Goal: Task Accomplishment & Management: Manage account settings

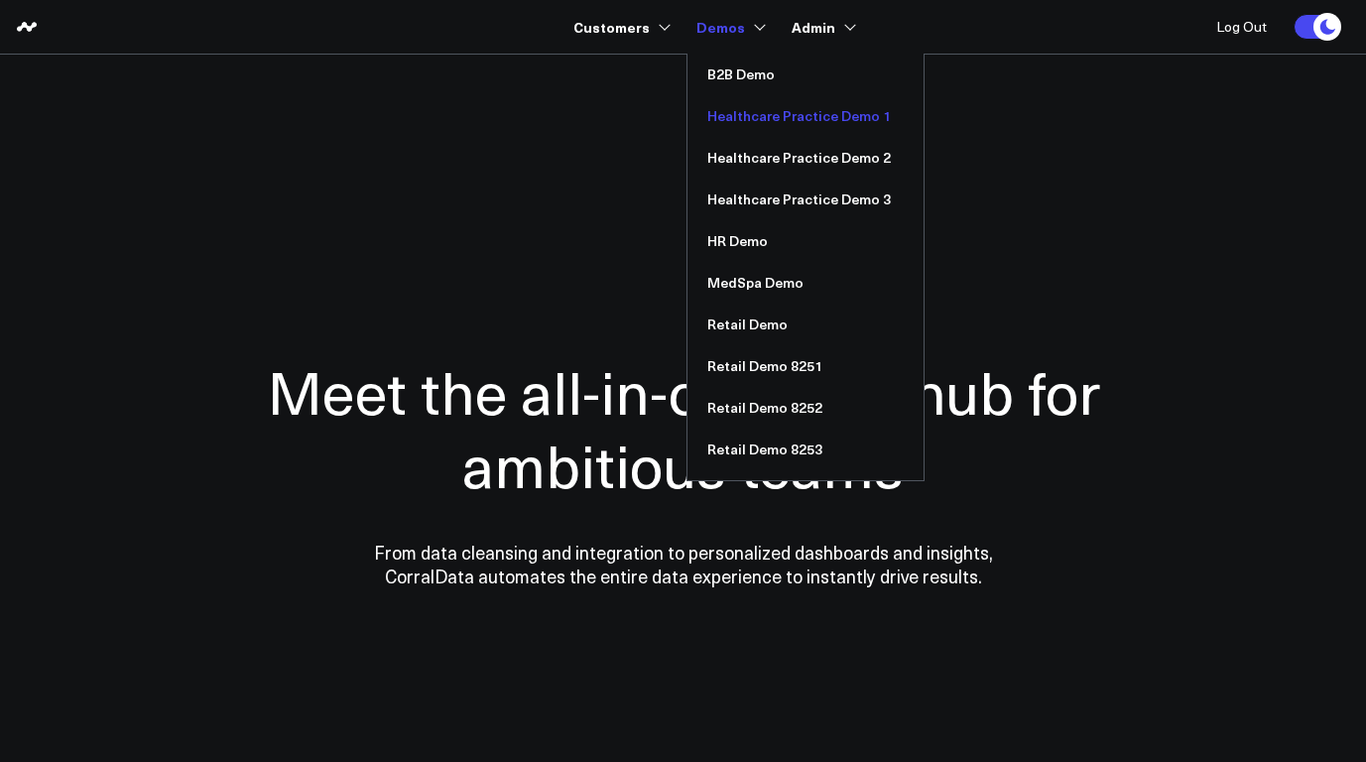
click at [809, 117] on link "Healthcare Practice Demo 1" at bounding box center [806, 116] width 236 height 42
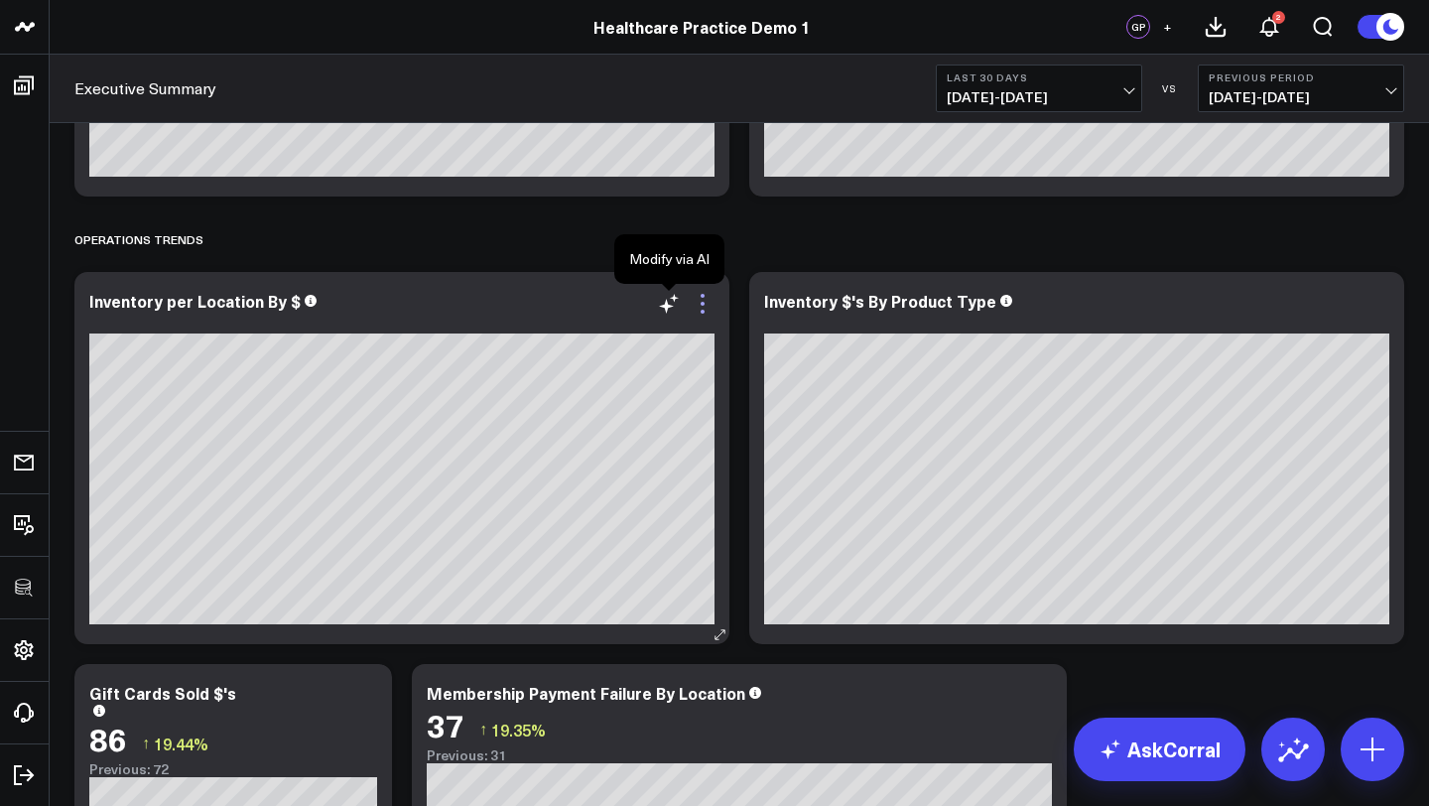
scroll to position [3302, 0]
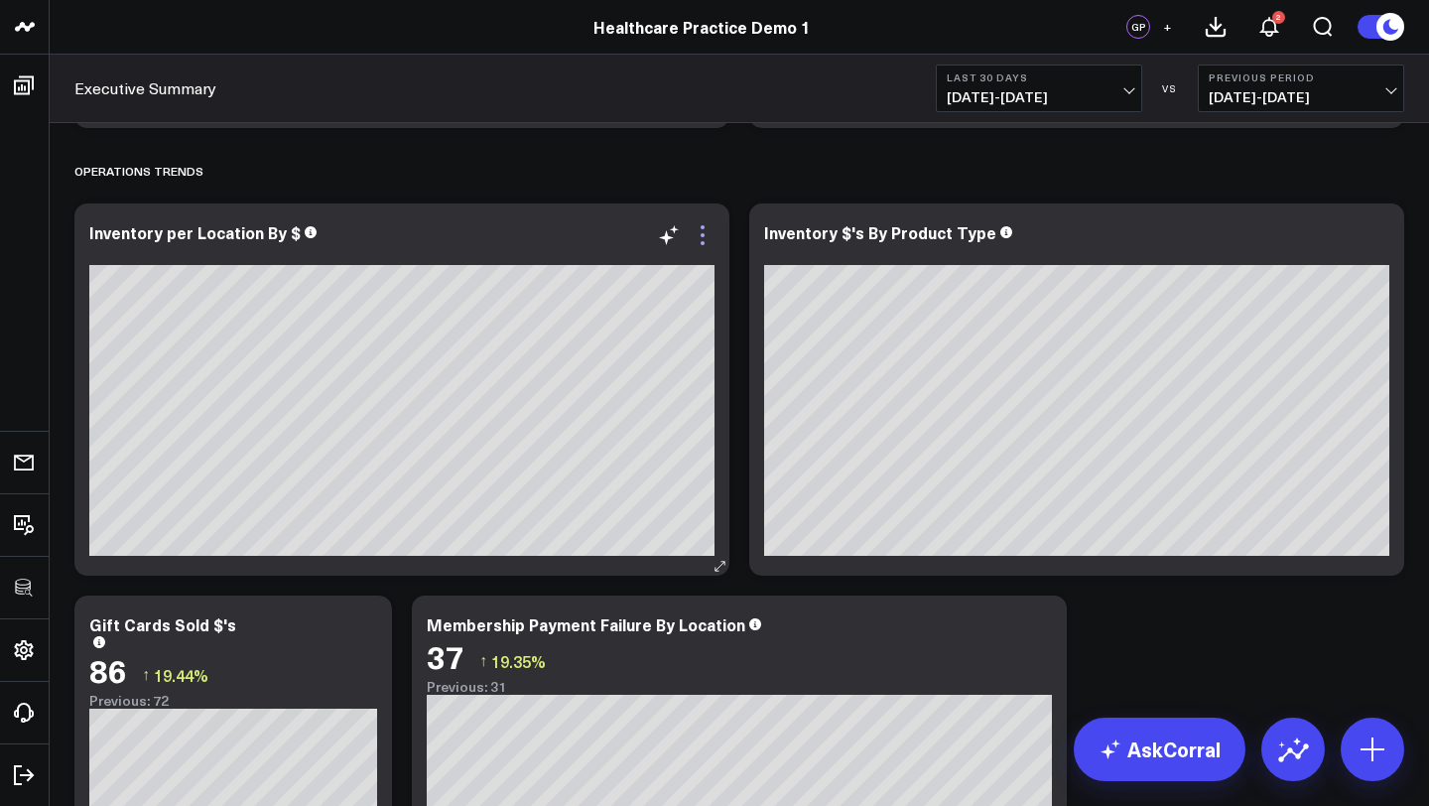
click at [706, 235] on icon at bounding box center [703, 235] width 24 height 24
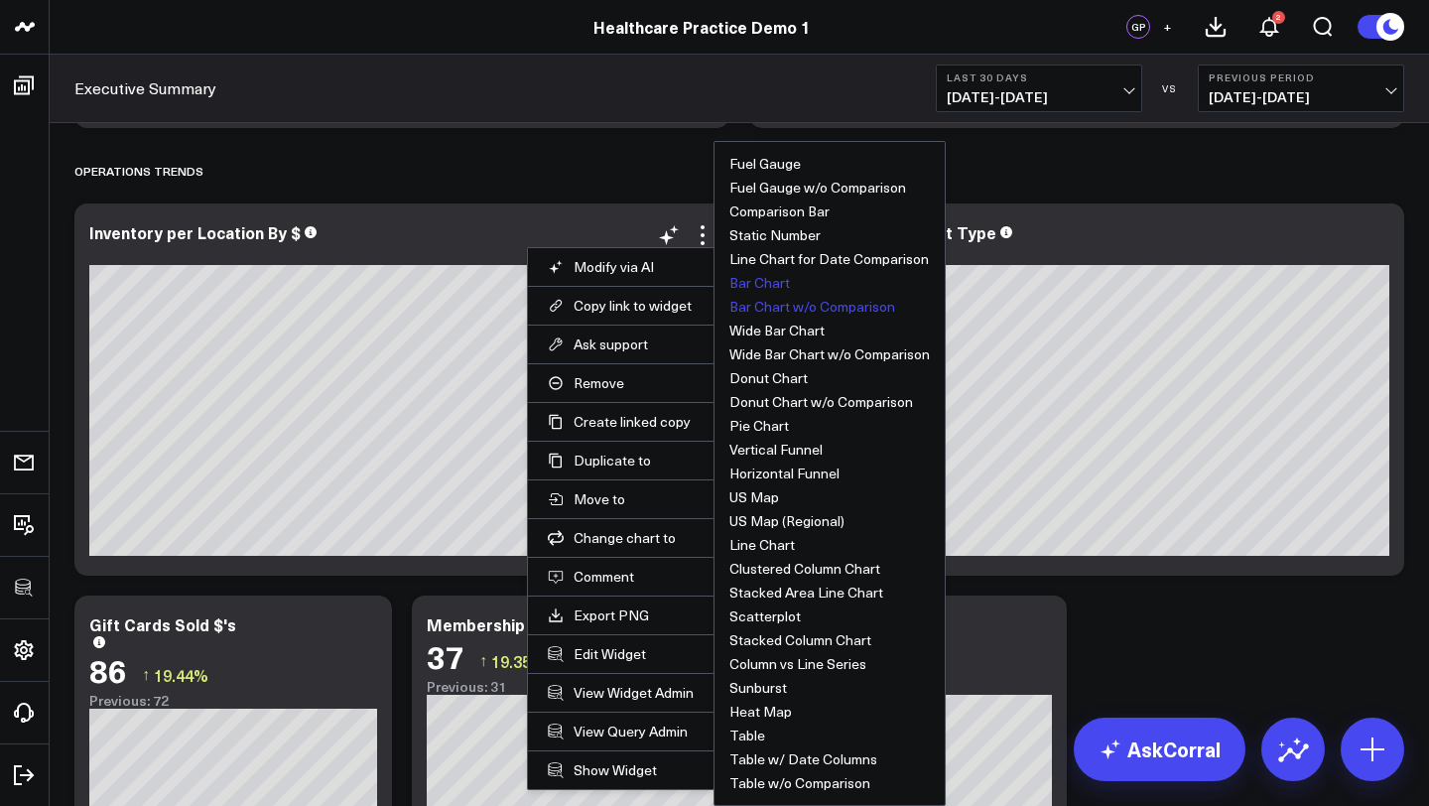
click at [760, 281] on button "Bar Chart" at bounding box center [759, 283] width 61 height 14
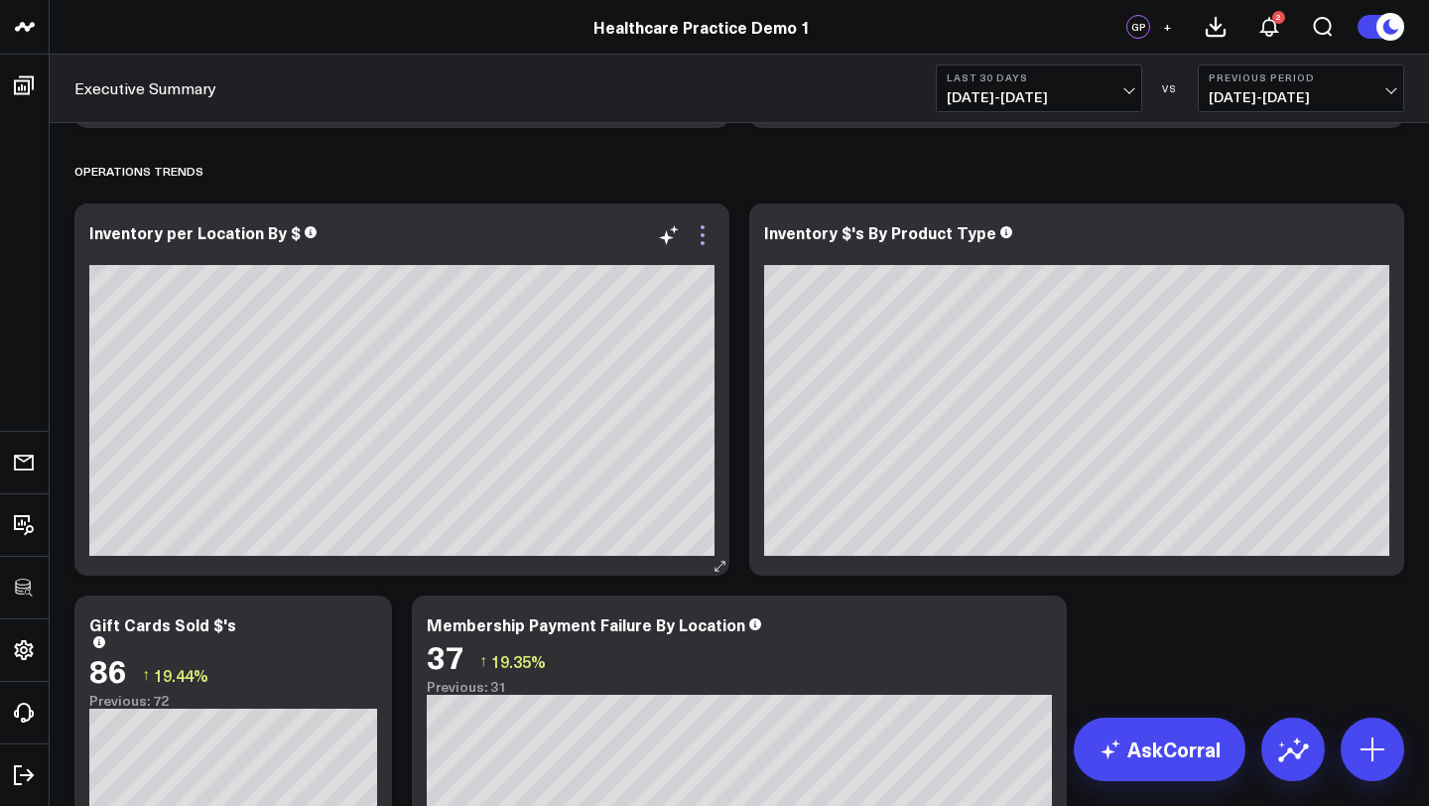
click at [706, 237] on icon at bounding box center [703, 235] width 24 height 24
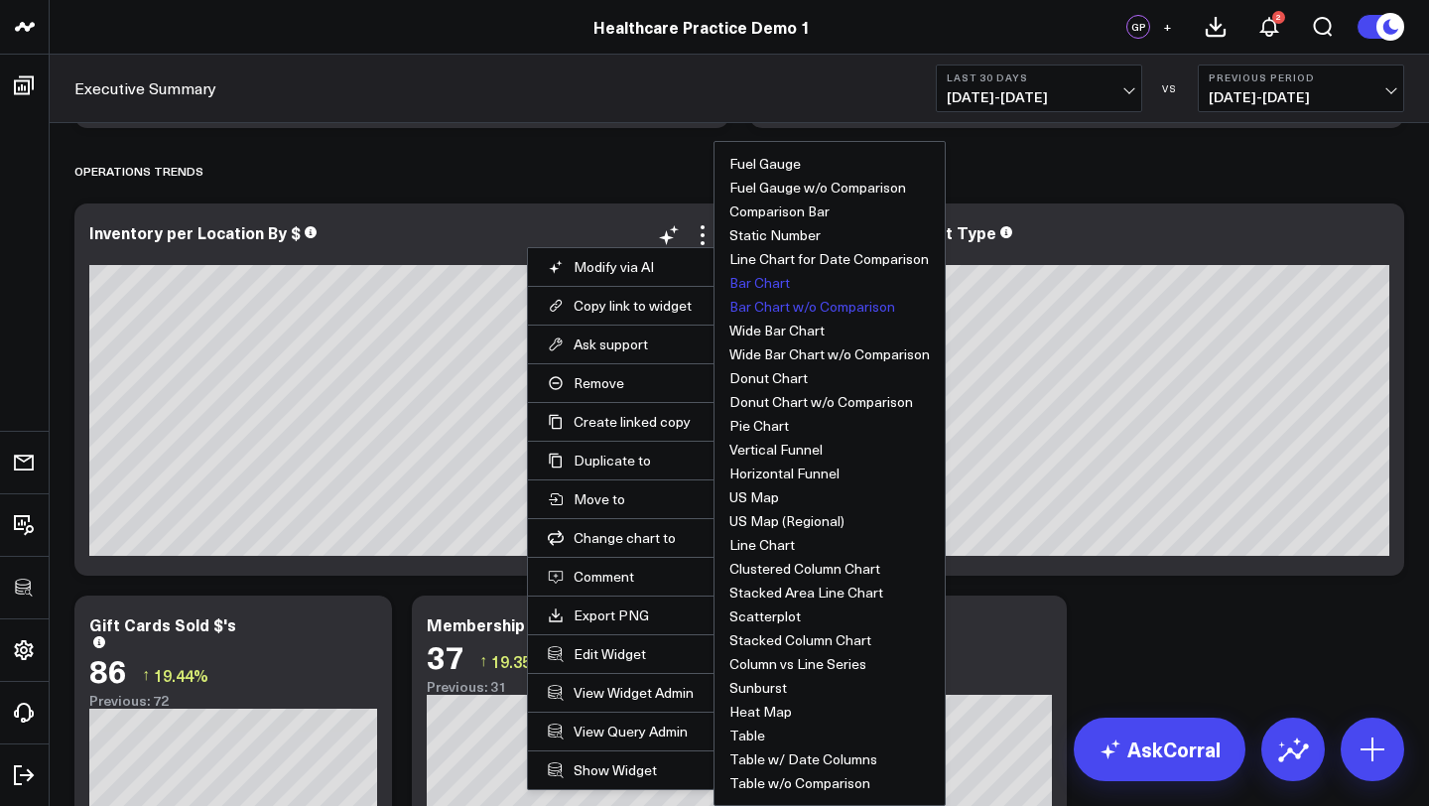
click at [788, 307] on button "Bar Chart w/o Comparison" at bounding box center [812, 307] width 166 height 14
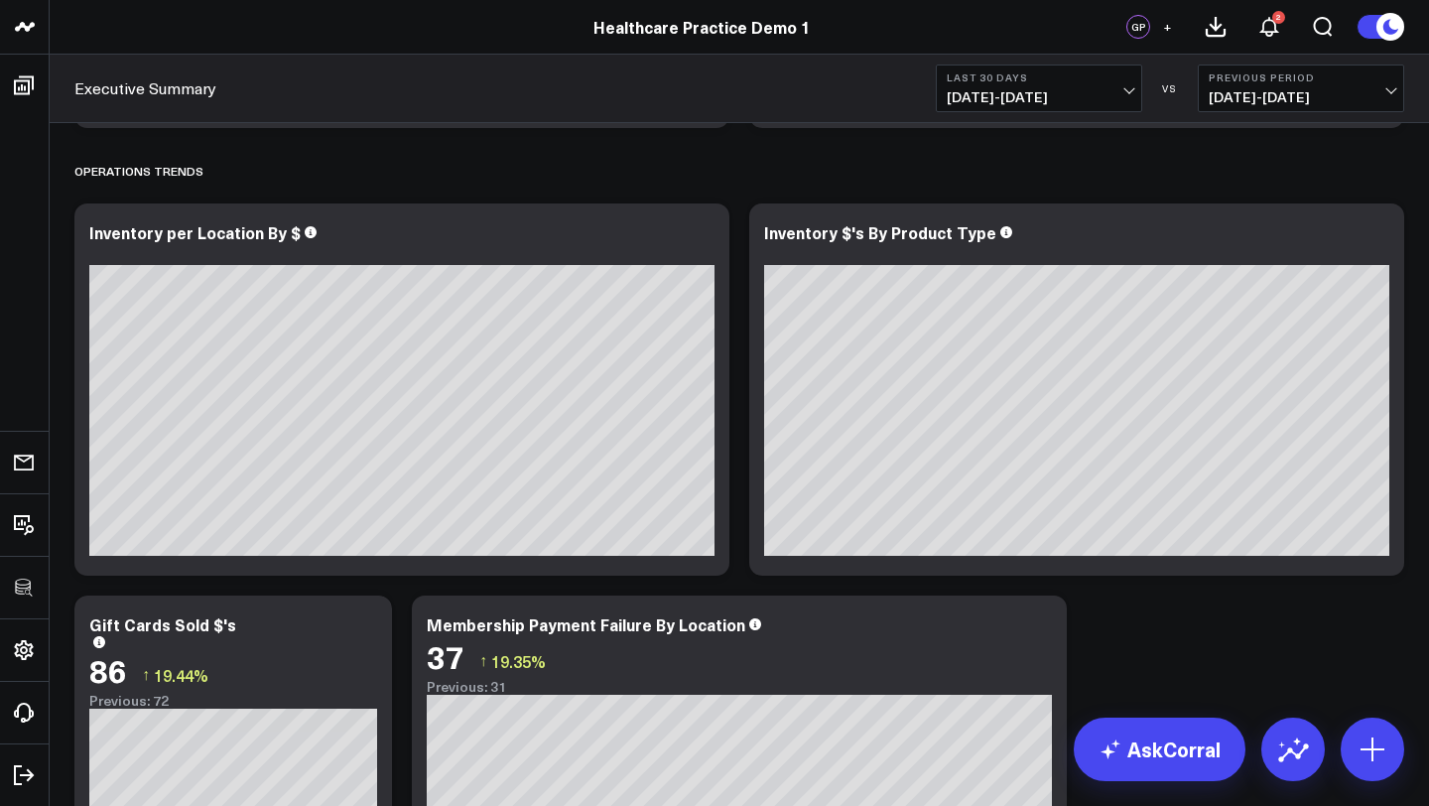
click at [0, 0] on icon at bounding box center [0, 0] width 0 height 0
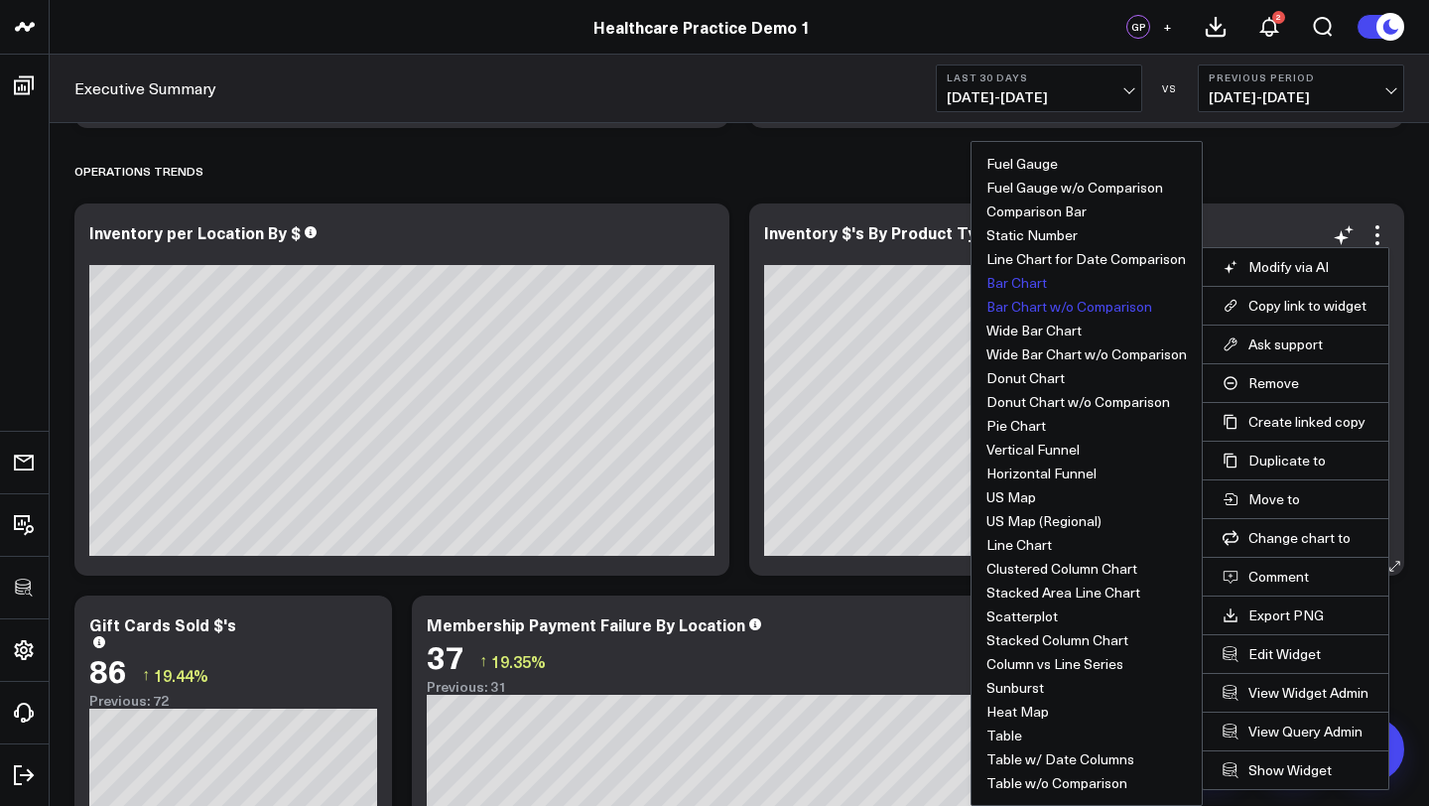
click at [1028, 279] on button "Bar Chart" at bounding box center [1016, 283] width 61 height 14
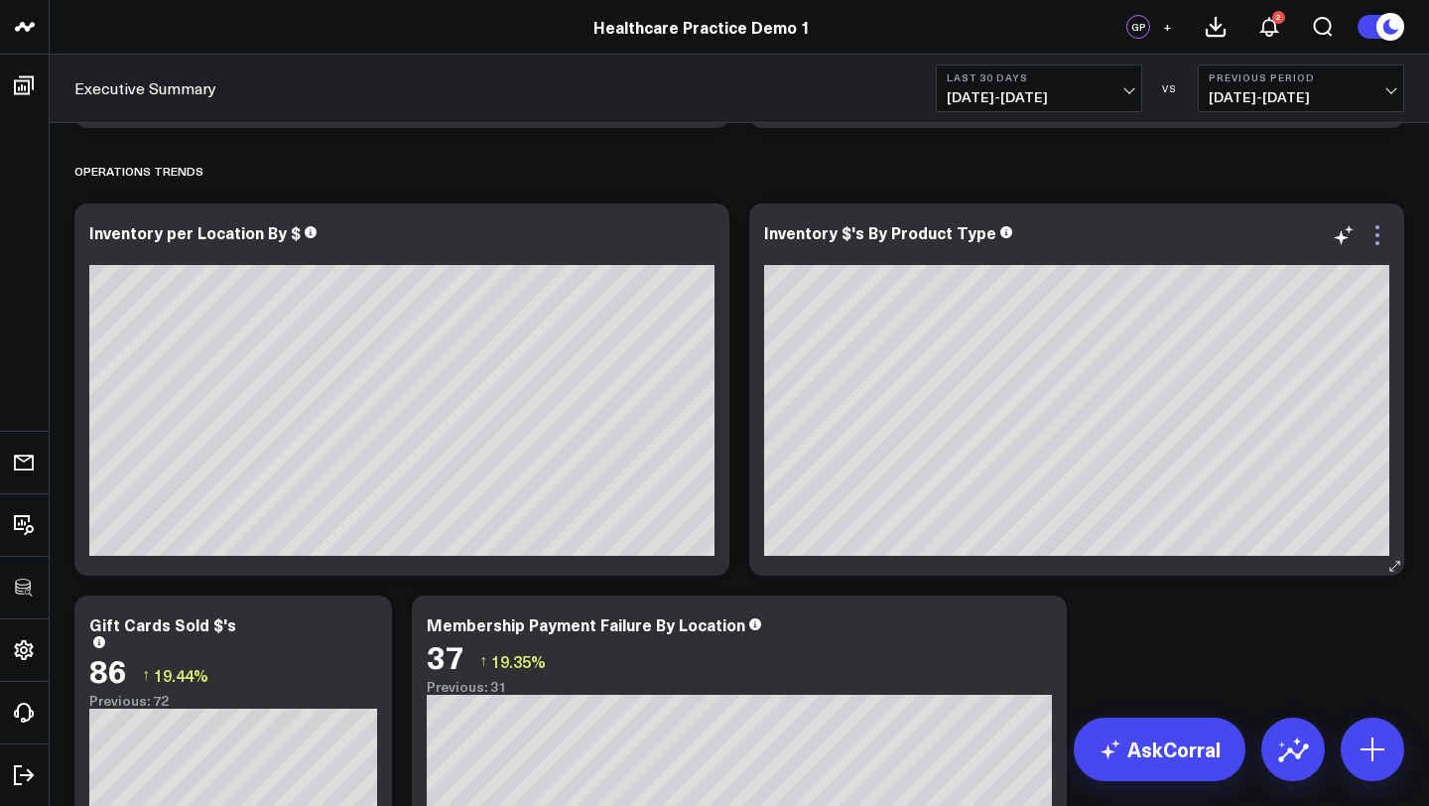
click at [1365, 235] on icon at bounding box center [1377, 235] width 4 height 4
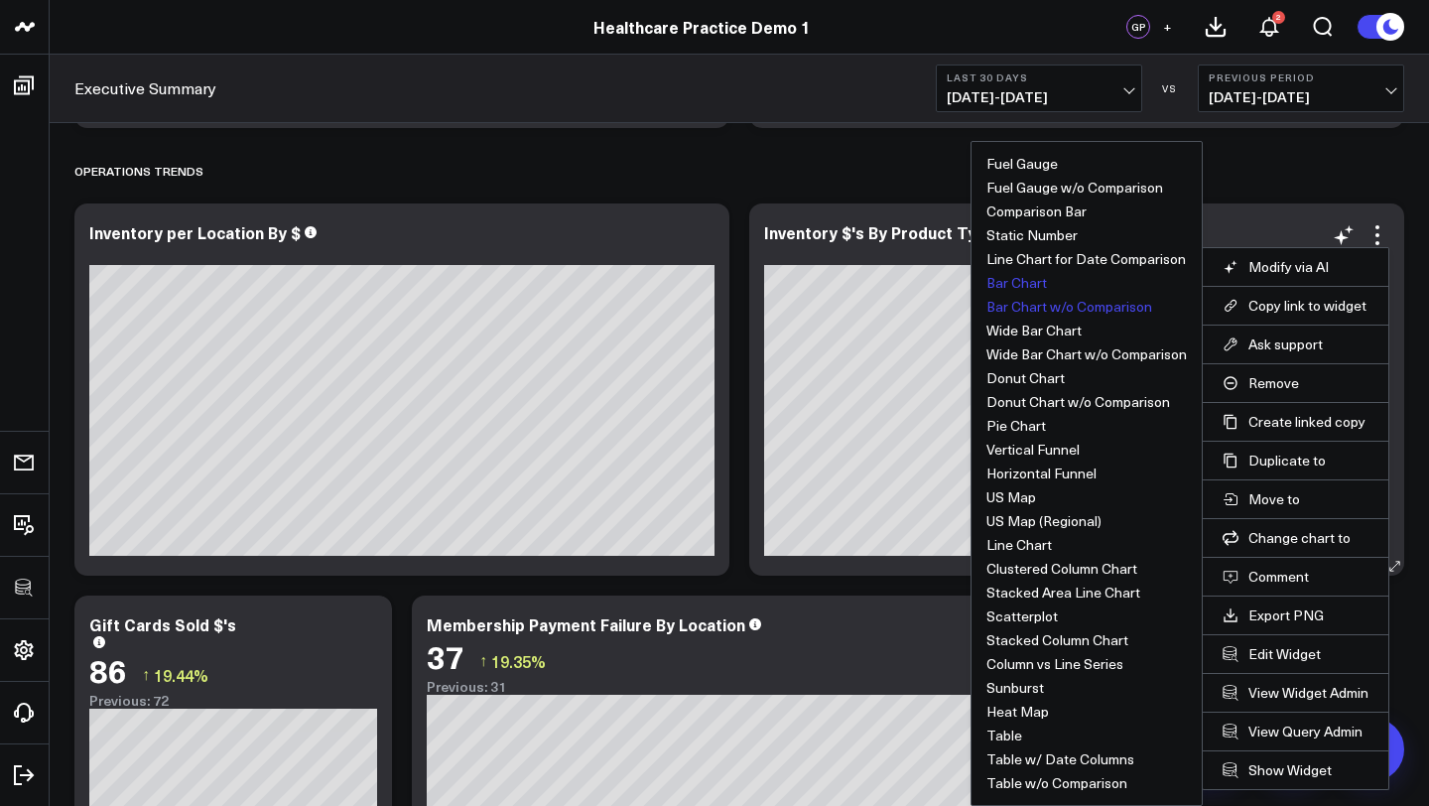
click at [1027, 310] on button "Bar Chart w/o Comparison" at bounding box center [1069, 307] width 166 height 14
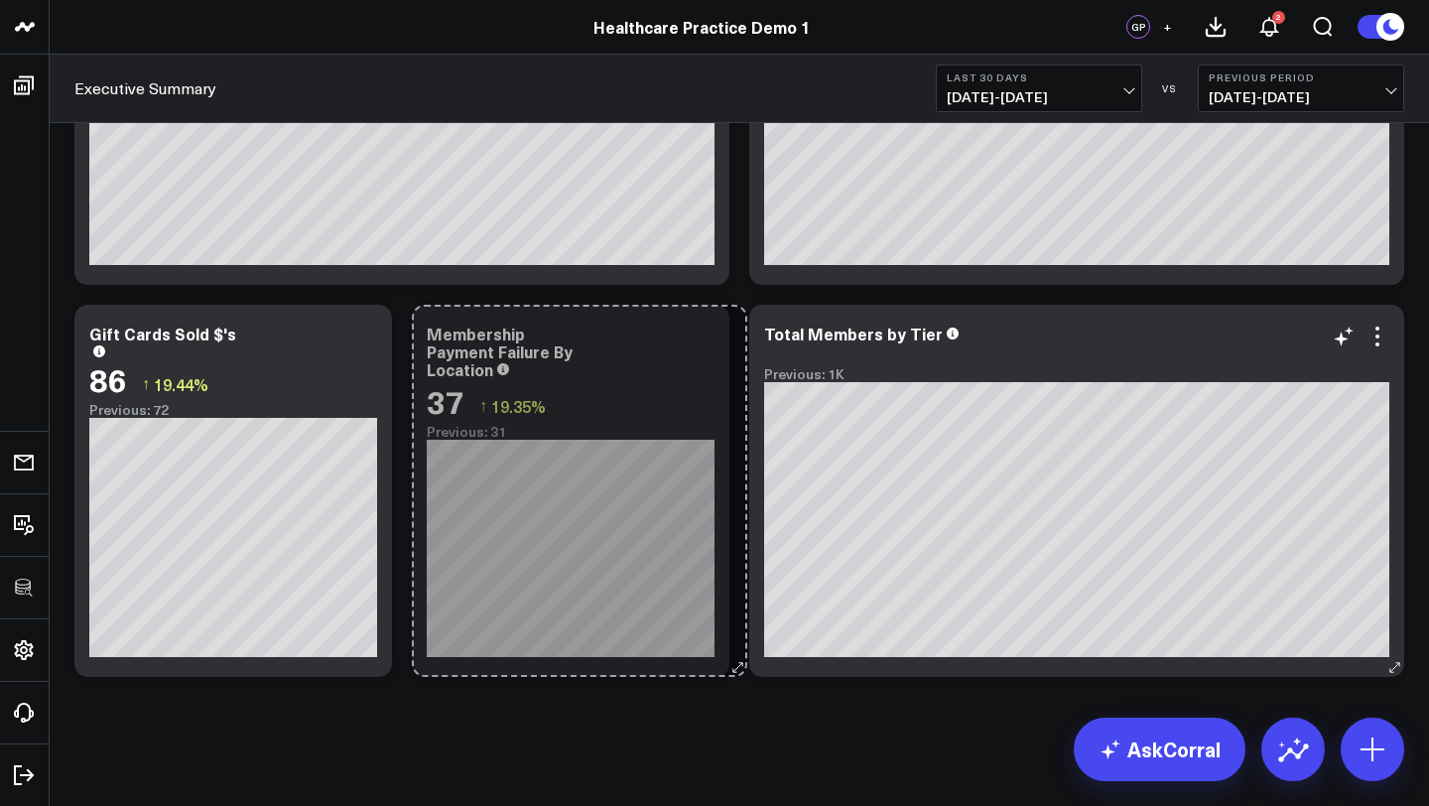
scroll to position [3593, 0]
drag, startPoint x: 1058, startPoint y: 564, endPoint x: 738, endPoint y: 546, distance: 320.0
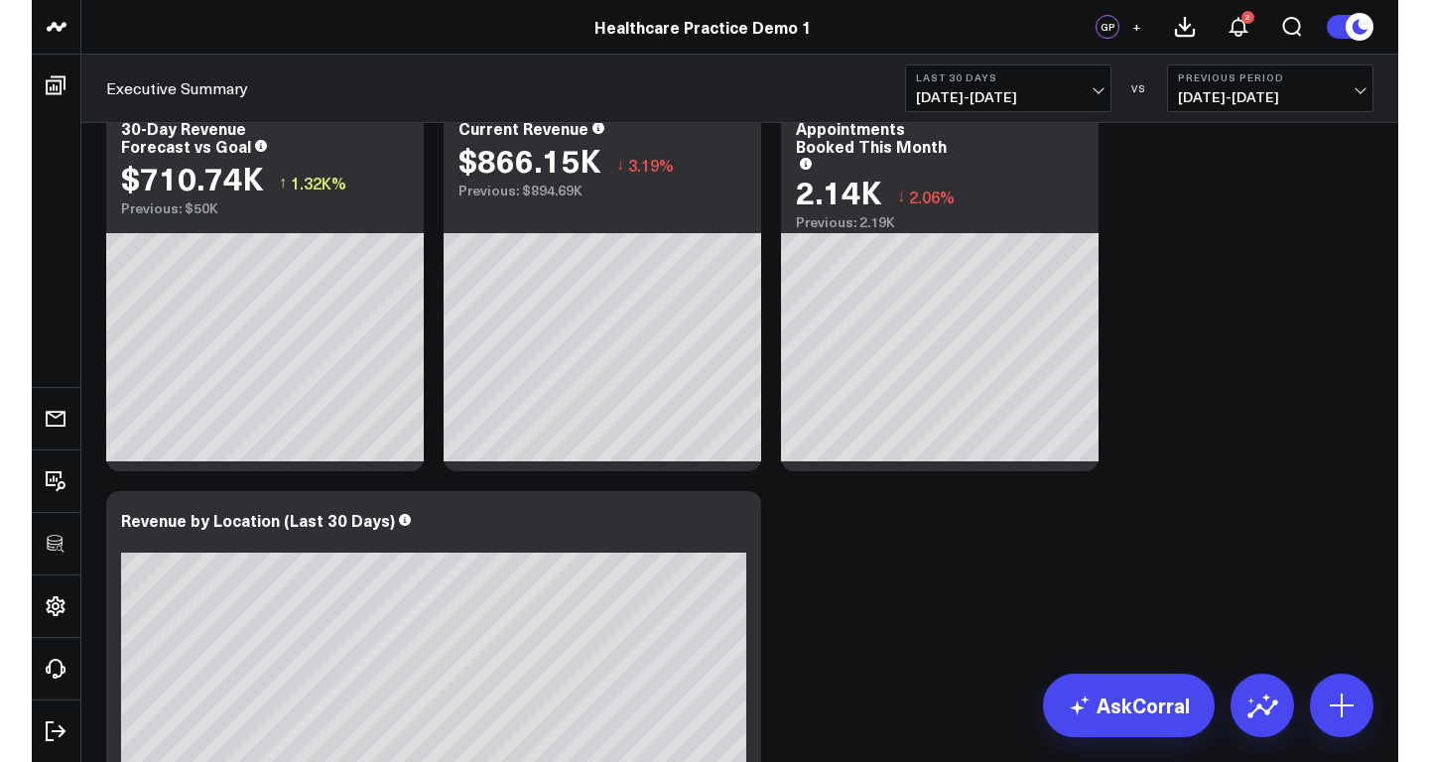
scroll to position [0, 0]
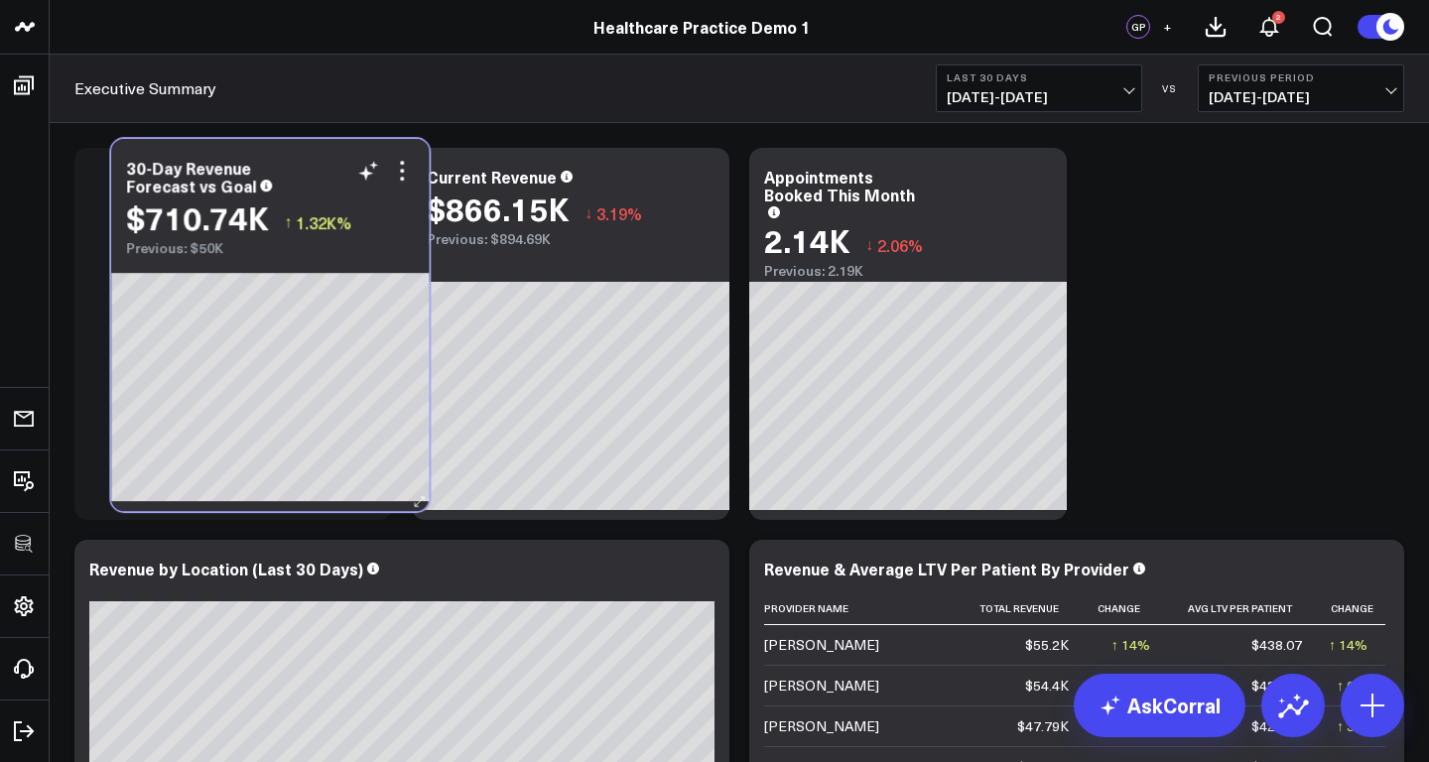
drag, startPoint x: 256, startPoint y: 176, endPoint x: 293, endPoint y: 167, distance: 37.8
click at [293, 167] on div "30-Day Revenue Forecast vs Goal" at bounding box center [270, 177] width 288 height 36
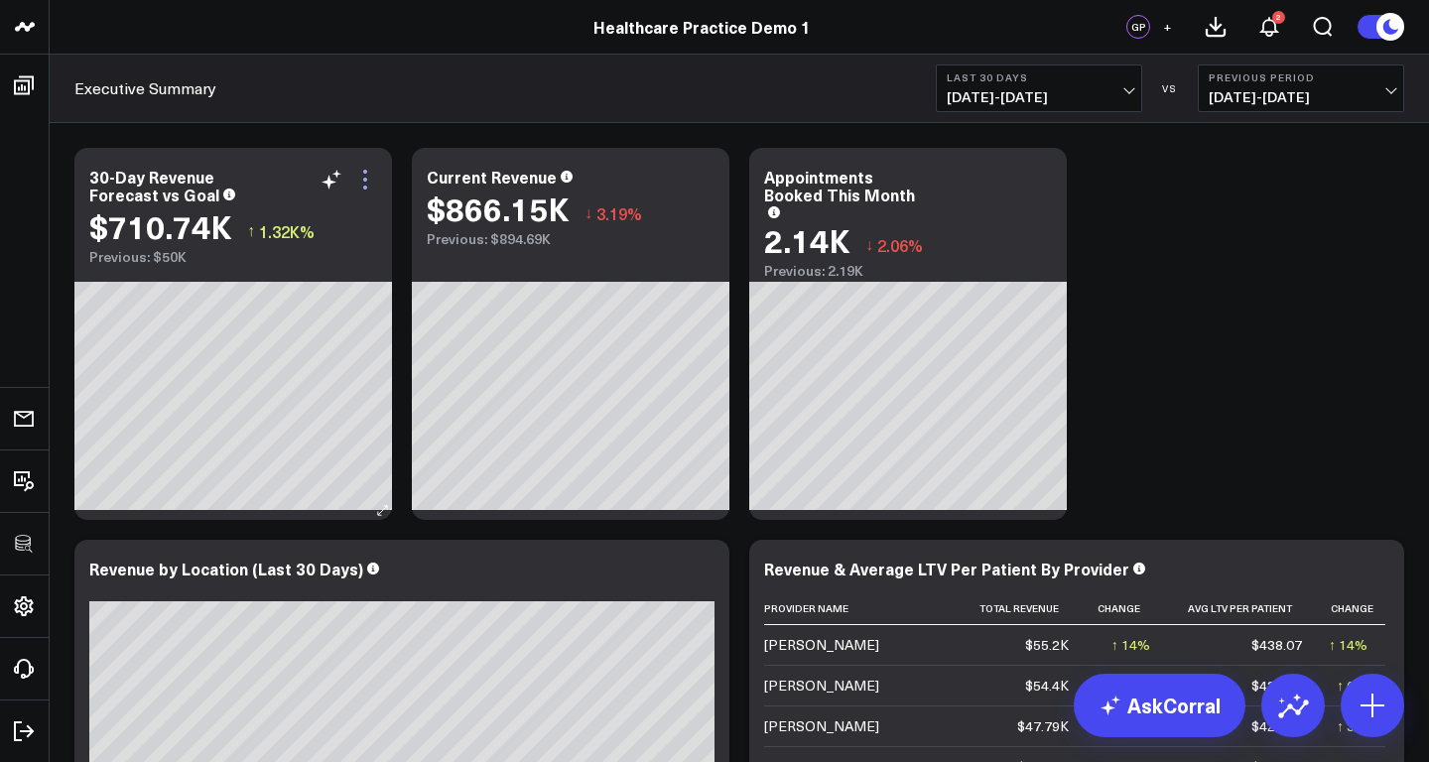
click at [362, 178] on icon at bounding box center [365, 180] width 24 height 24
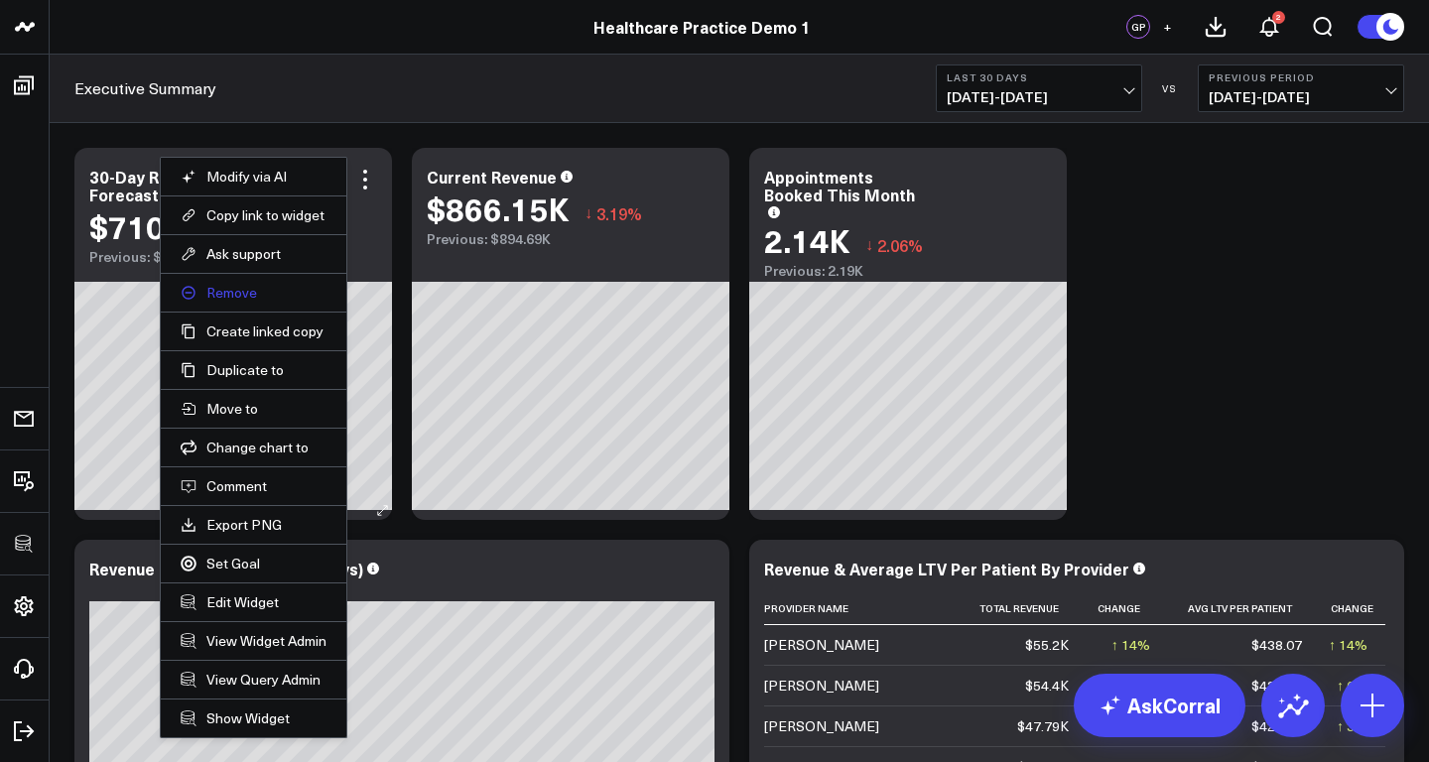
click at [246, 291] on button "Remove" at bounding box center [254, 293] width 146 height 18
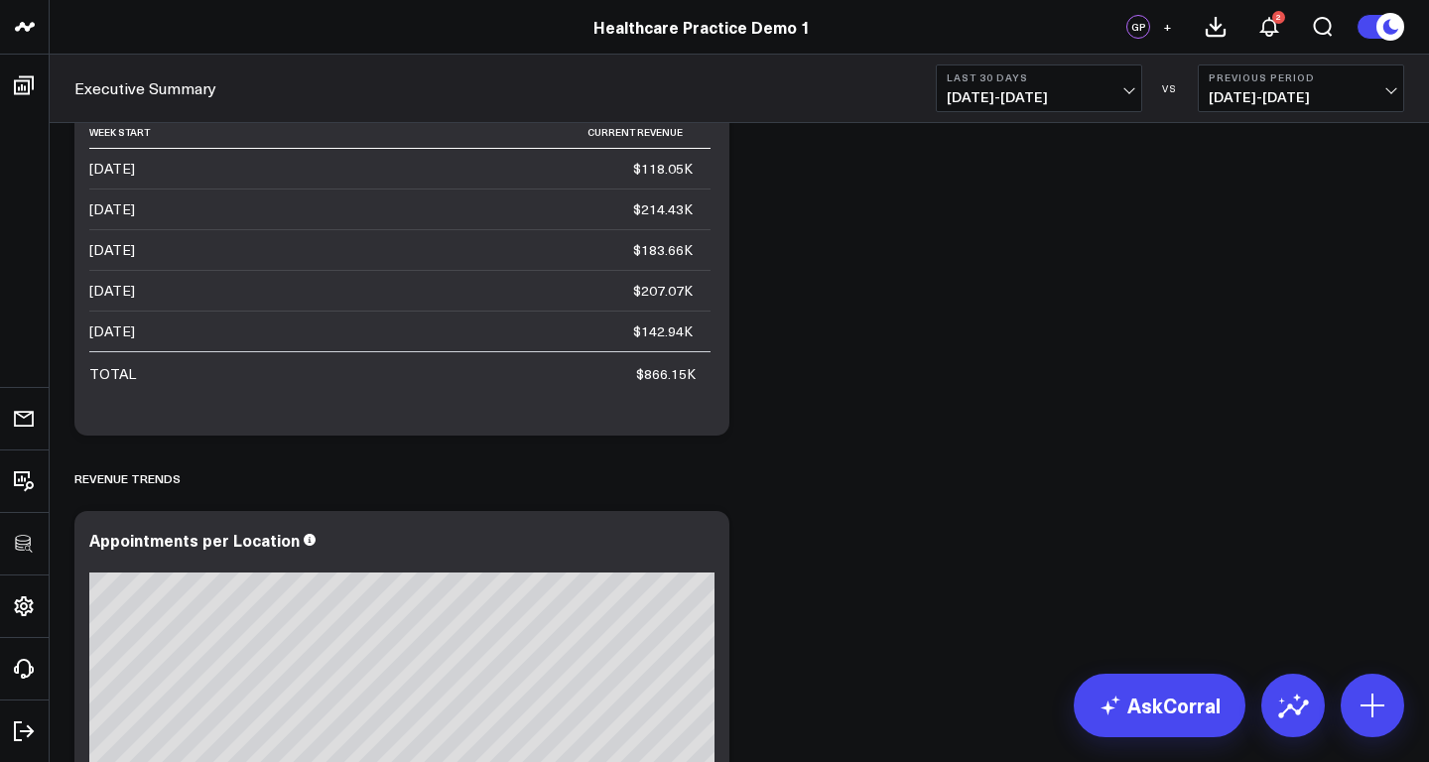
scroll to position [823, 0]
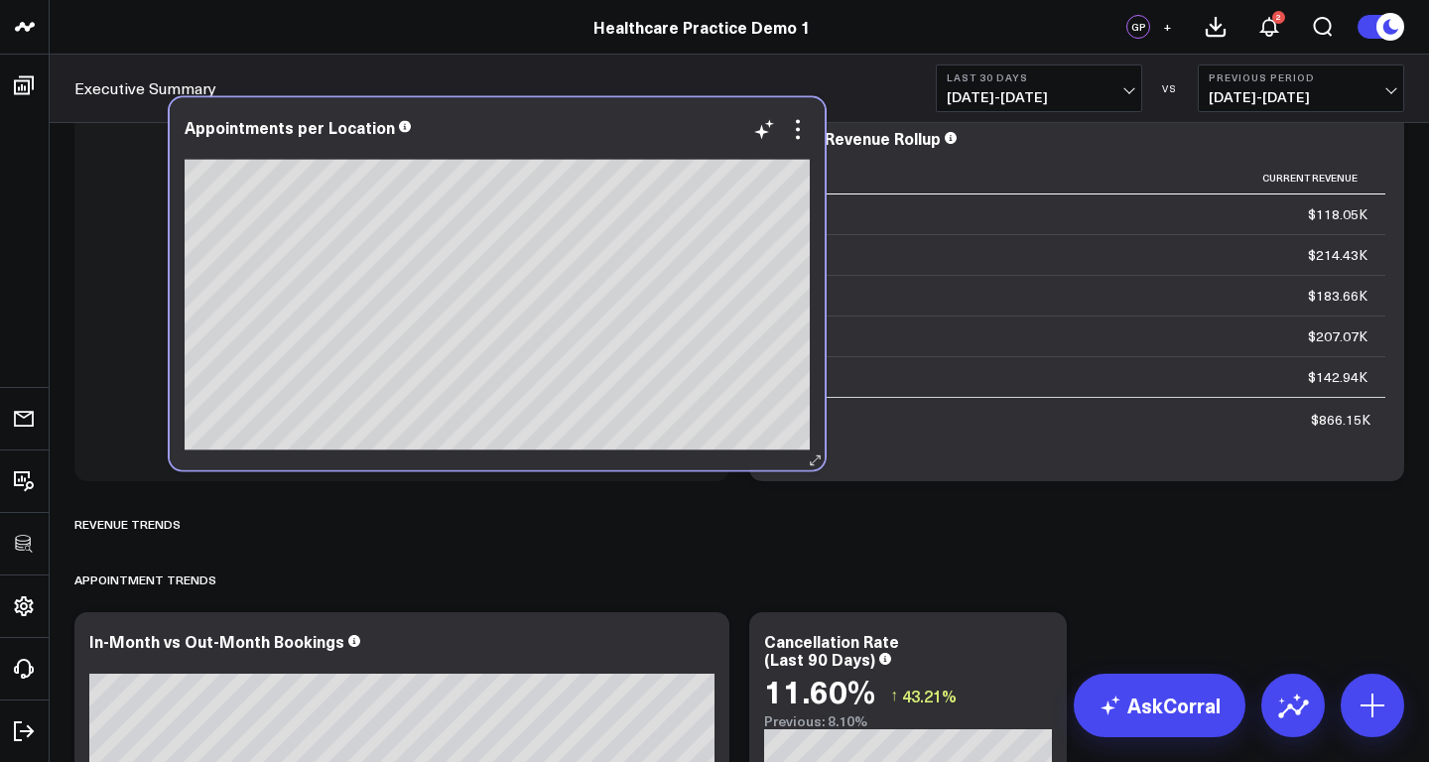
drag, startPoint x: 412, startPoint y: 580, endPoint x: 507, endPoint y: 122, distance: 468.2
click at [507, 122] on div "Appointments per Location" at bounding box center [497, 127] width 625 height 18
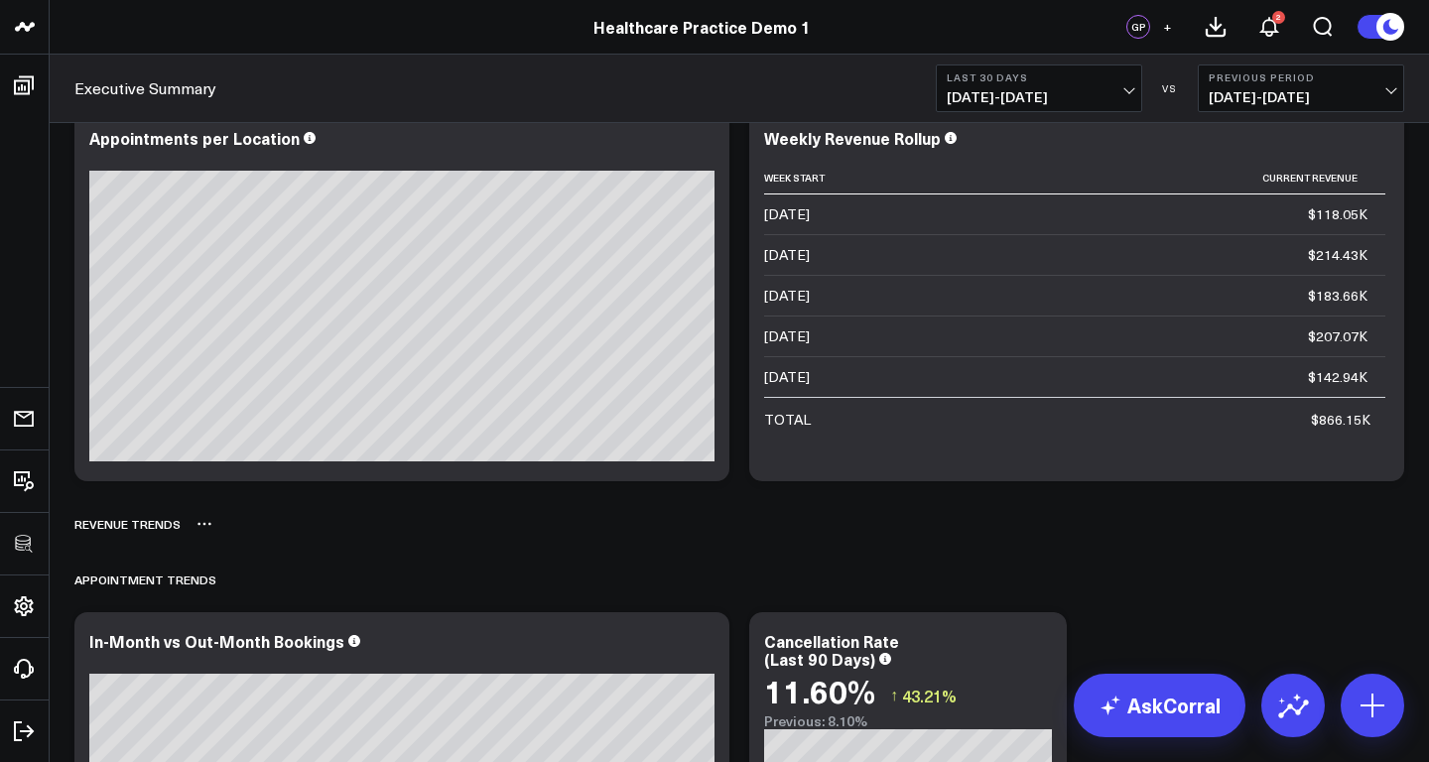
click at [165, 526] on div "REVENUE TRENDS" at bounding box center [127, 524] width 106 height 46
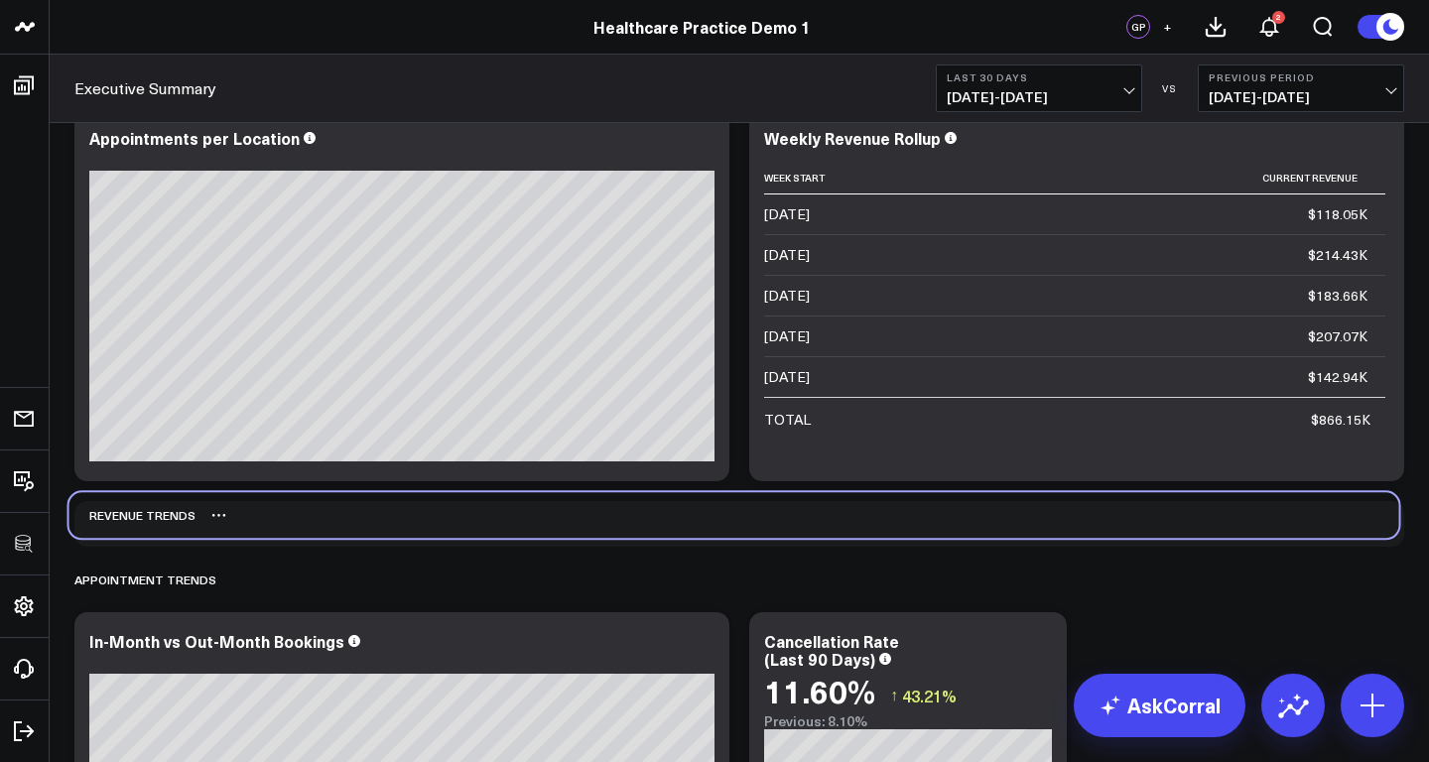
click at [160, 517] on div "REVENUE TRENDS" at bounding box center [132, 515] width 126 height 46
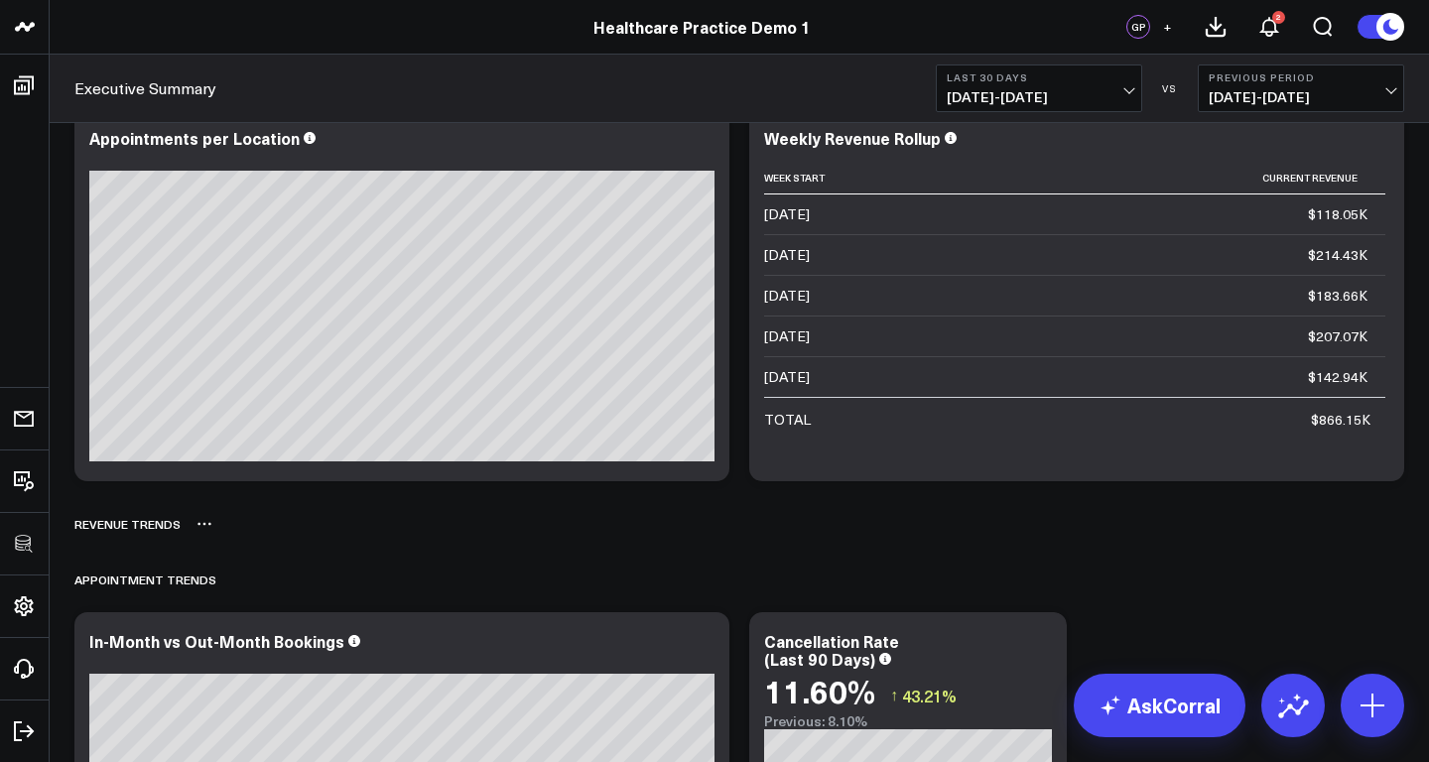
click at [203, 523] on icon at bounding box center [204, 524] width 3 height 3
click at [246, 574] on button "Delete" at bounding box center [256, 580] width 86 height 35
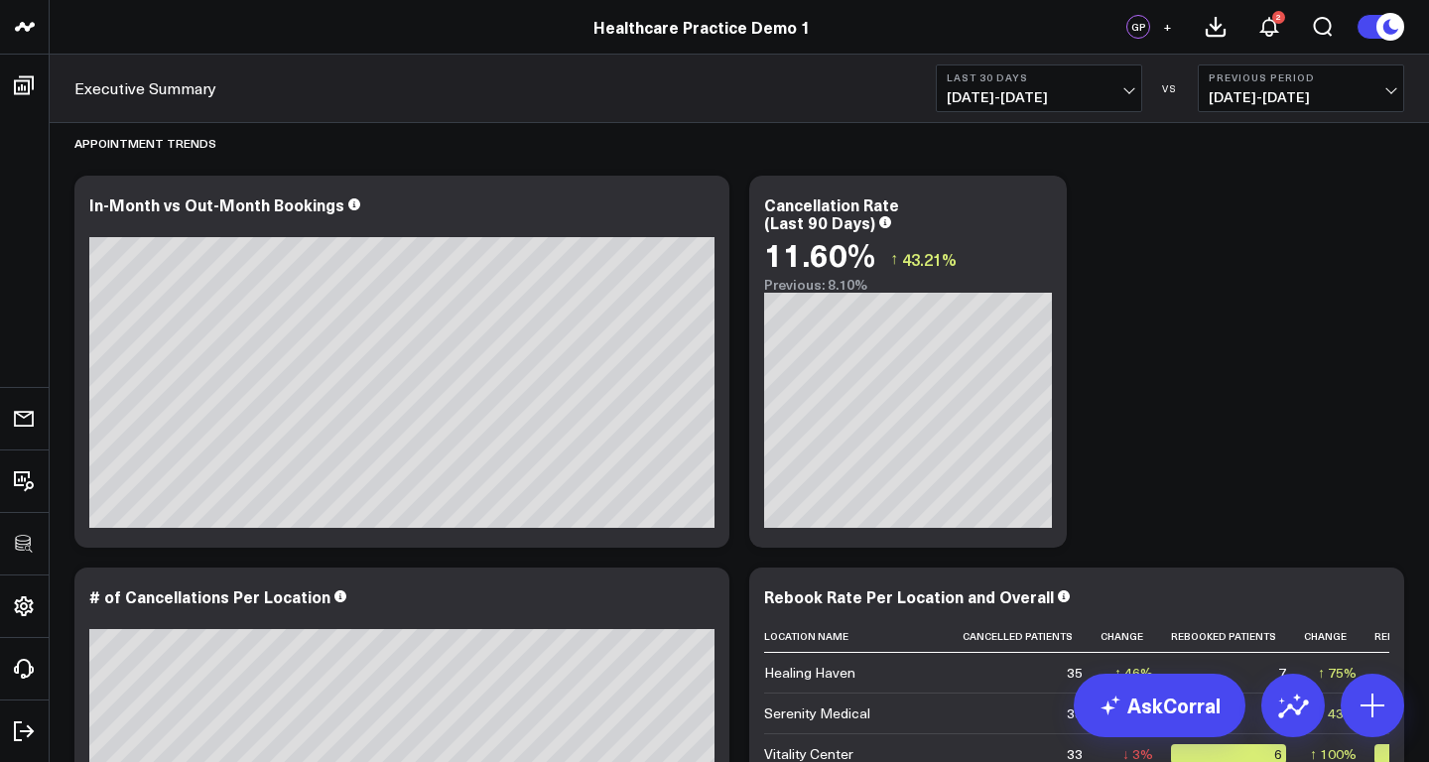
scroll to position [1093, 0]
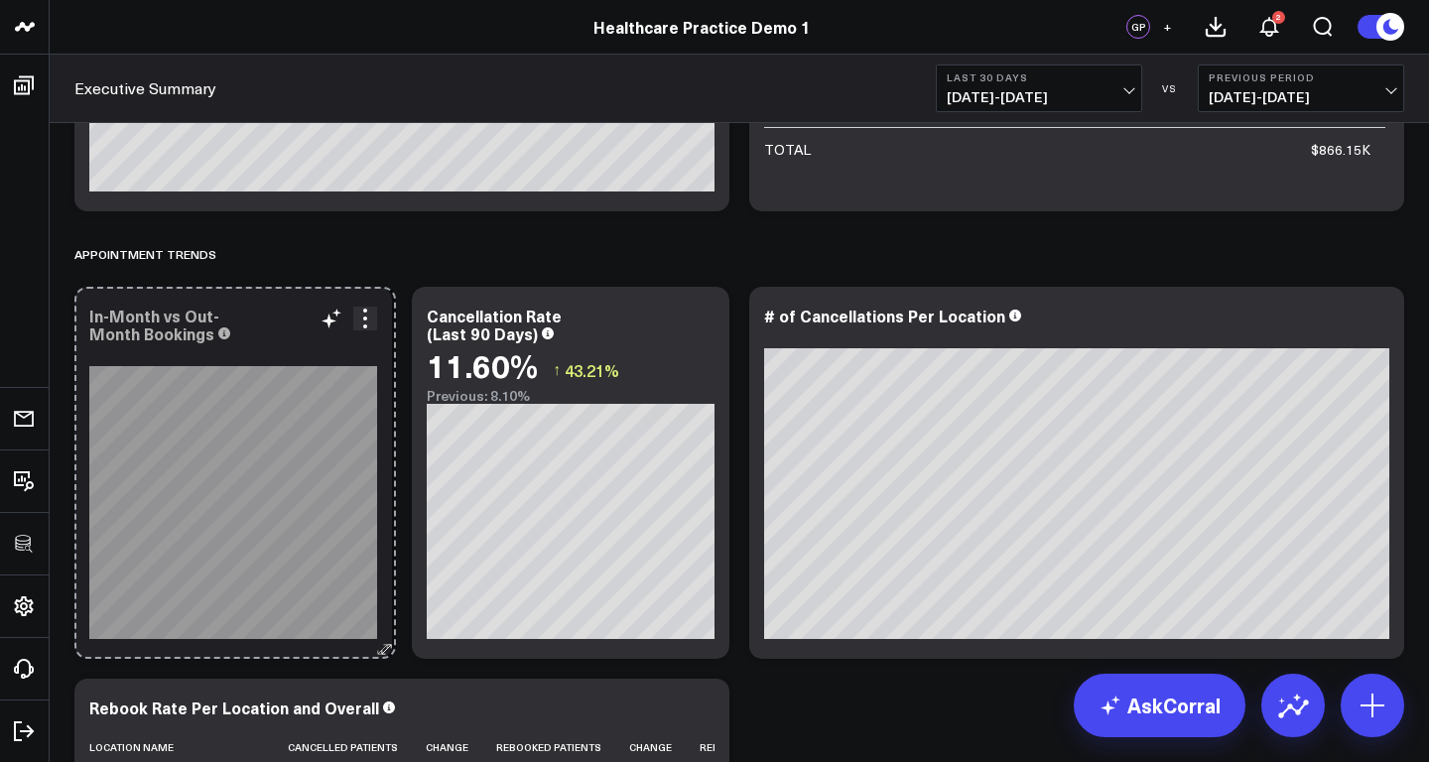
drag, startPoint x: 721, startPoint y: 645, endPoint x: 388, endPoint y: 627, distance: 333.9
click at [388, 627] on div "In-Month vs Out-Month Bookings So sorry. The query returned no results. Ask a D…" at bounding box center [233, 473] width 318 height 372
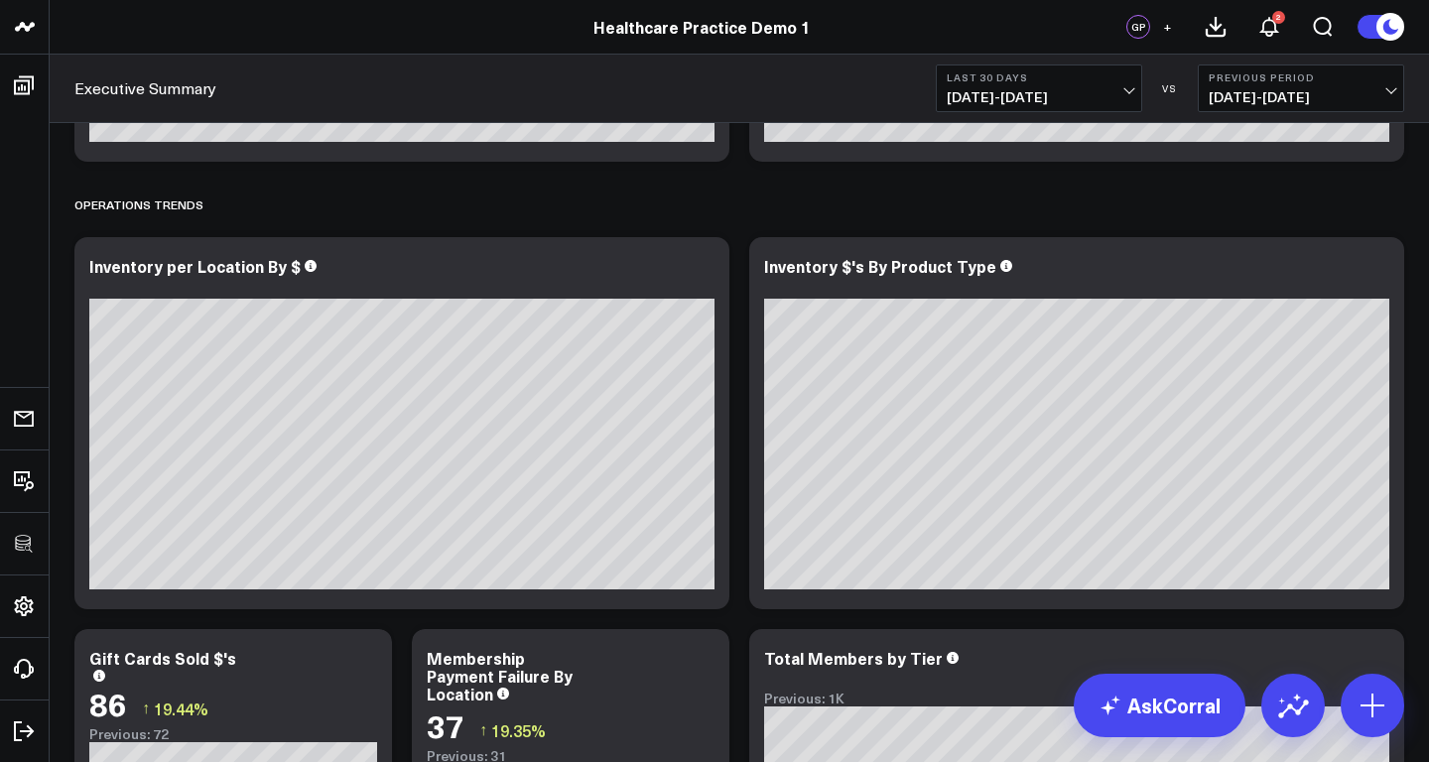
scroll to position [3189, 0]
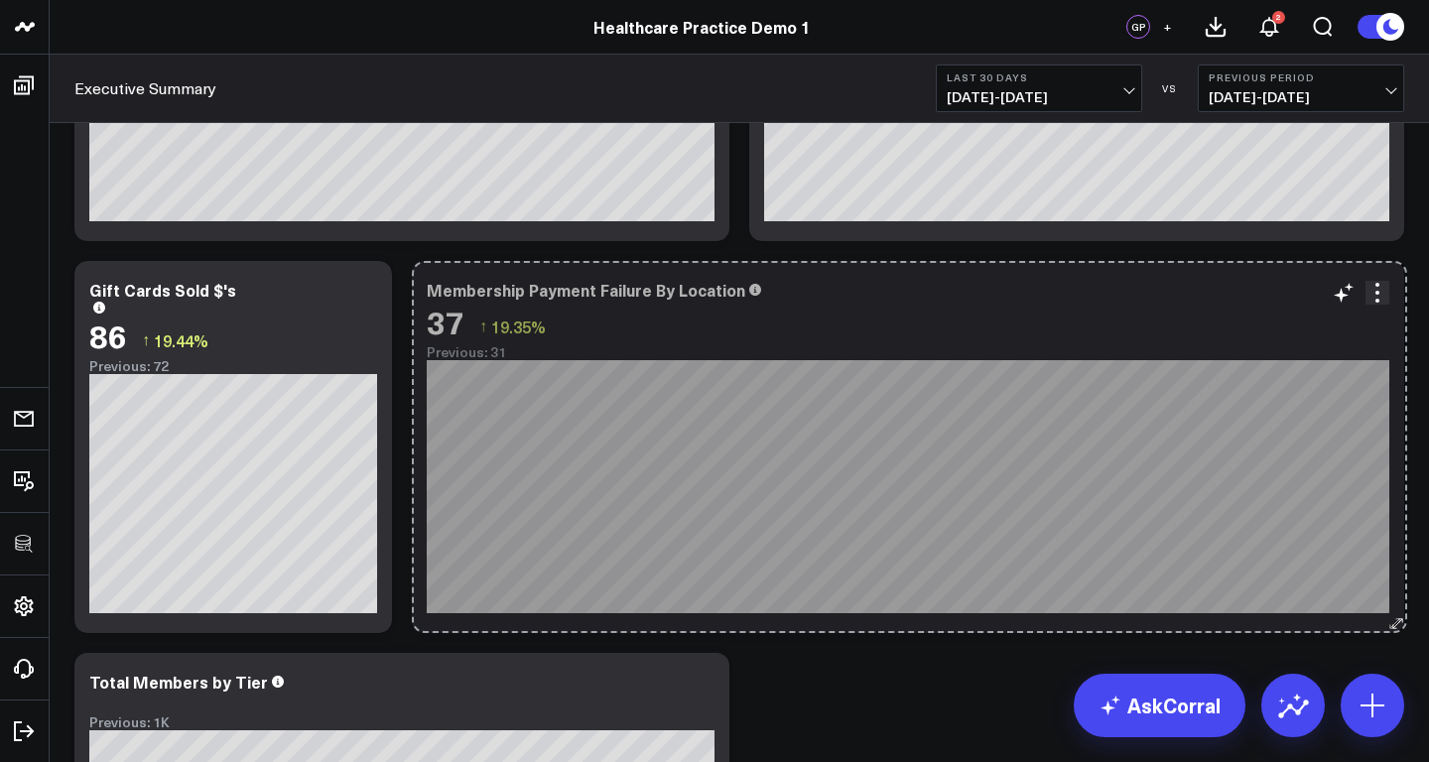
drag, startPoint x: 713, startPoint y: 623, endPoint x: 1391, endPoint y: 593, distance: 678.4
click at [1365, 593] on div "Membership Payment Failure By Location 37 ↑ 19.35% Previous: 31 So sorry. The q…" at bounding box center [908, 447] width 992 height 372
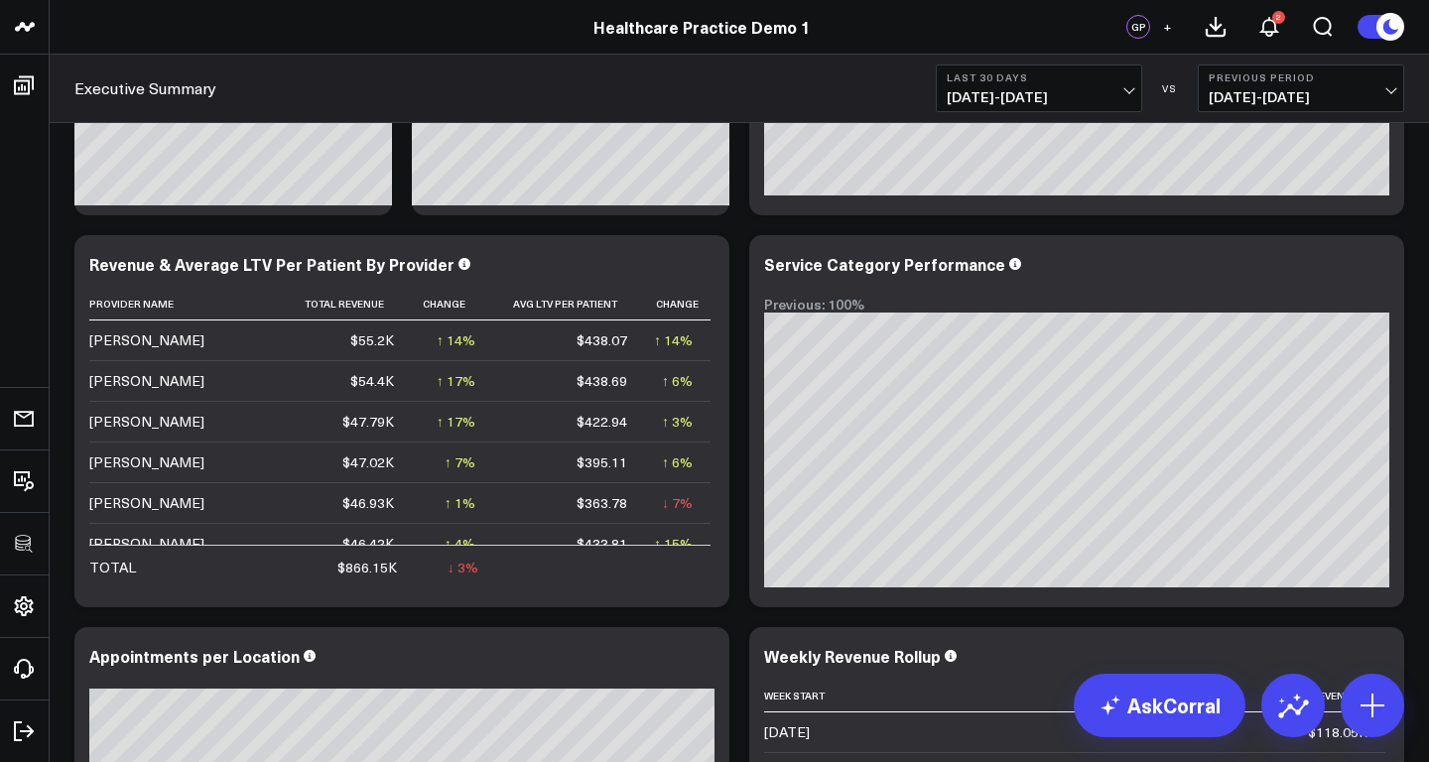
scroll to position [0, 0]
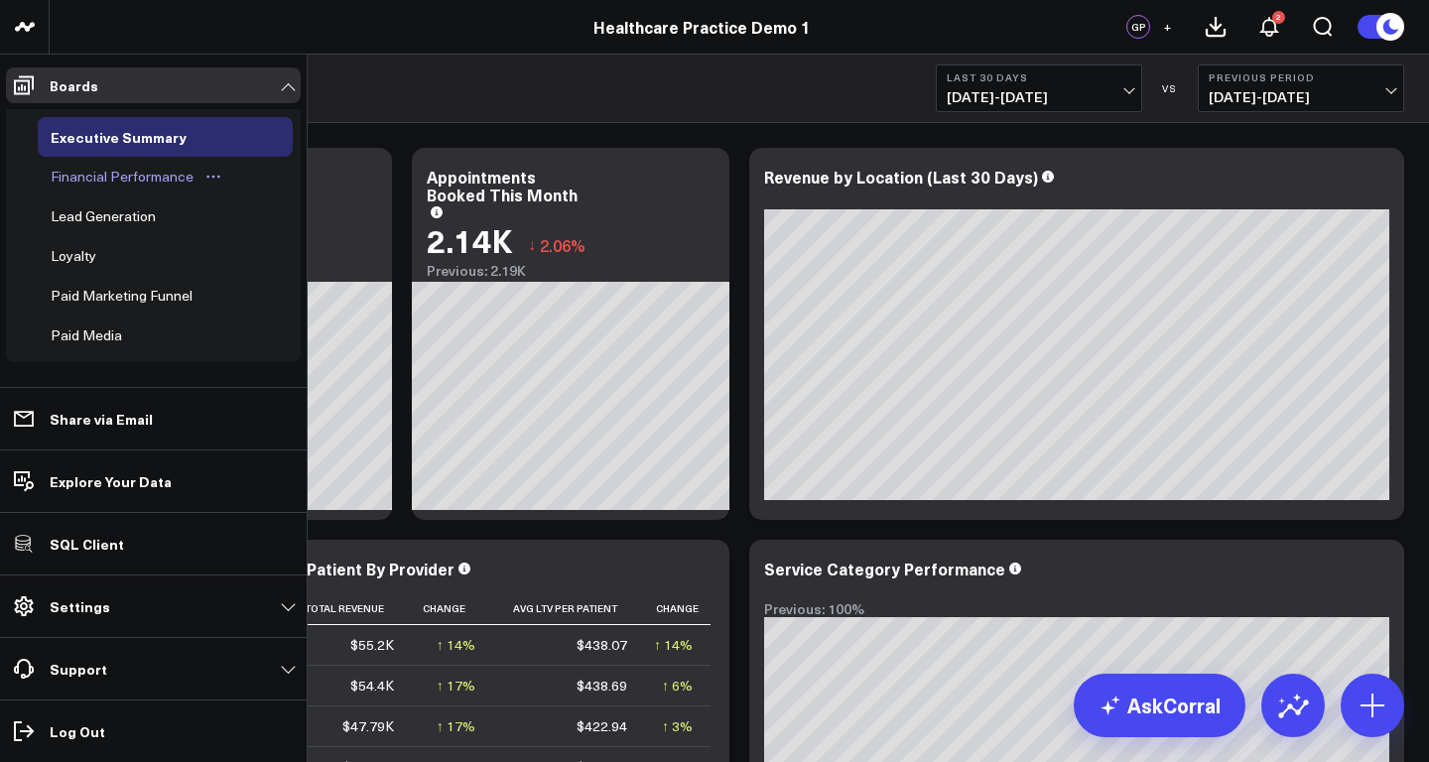
click at [91, 183] on div "Financial Performance" at bounding box center [122, 177] width 153 height 24
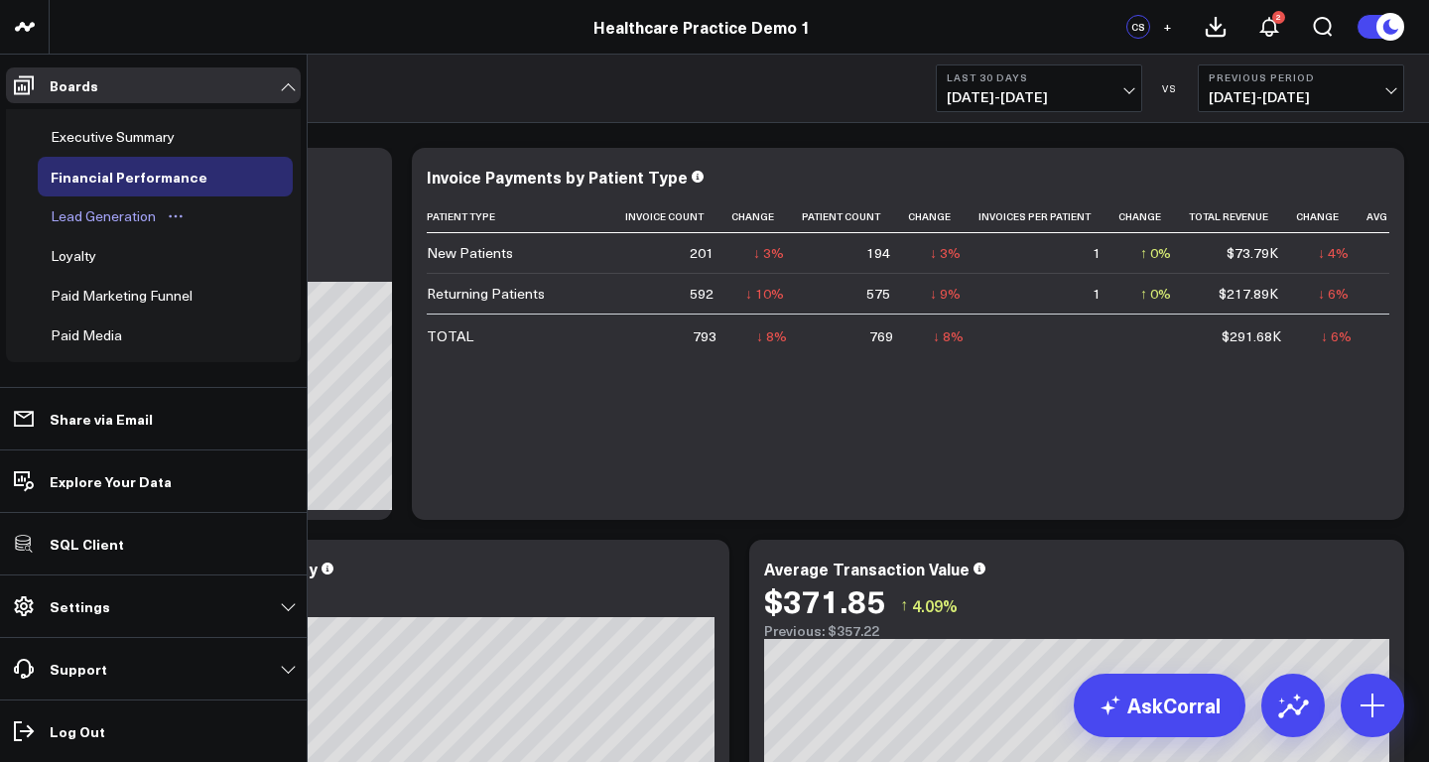
click at [87, 207] on div "Lead Generation" at bounding box center [103, 216] width 115 height 24
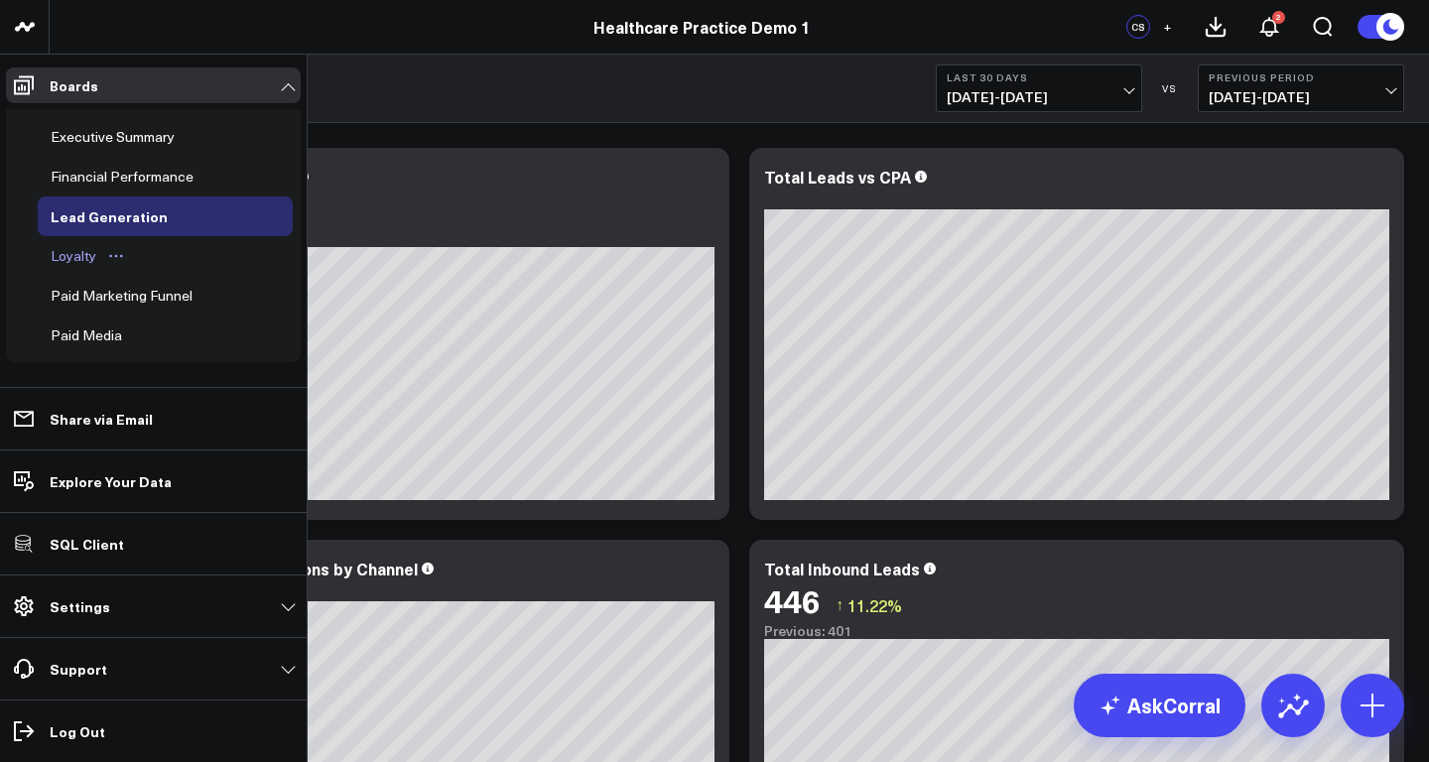
click at [82, 254] on div "Loyalty" at bounding box center [74, 256] width 56 height 24
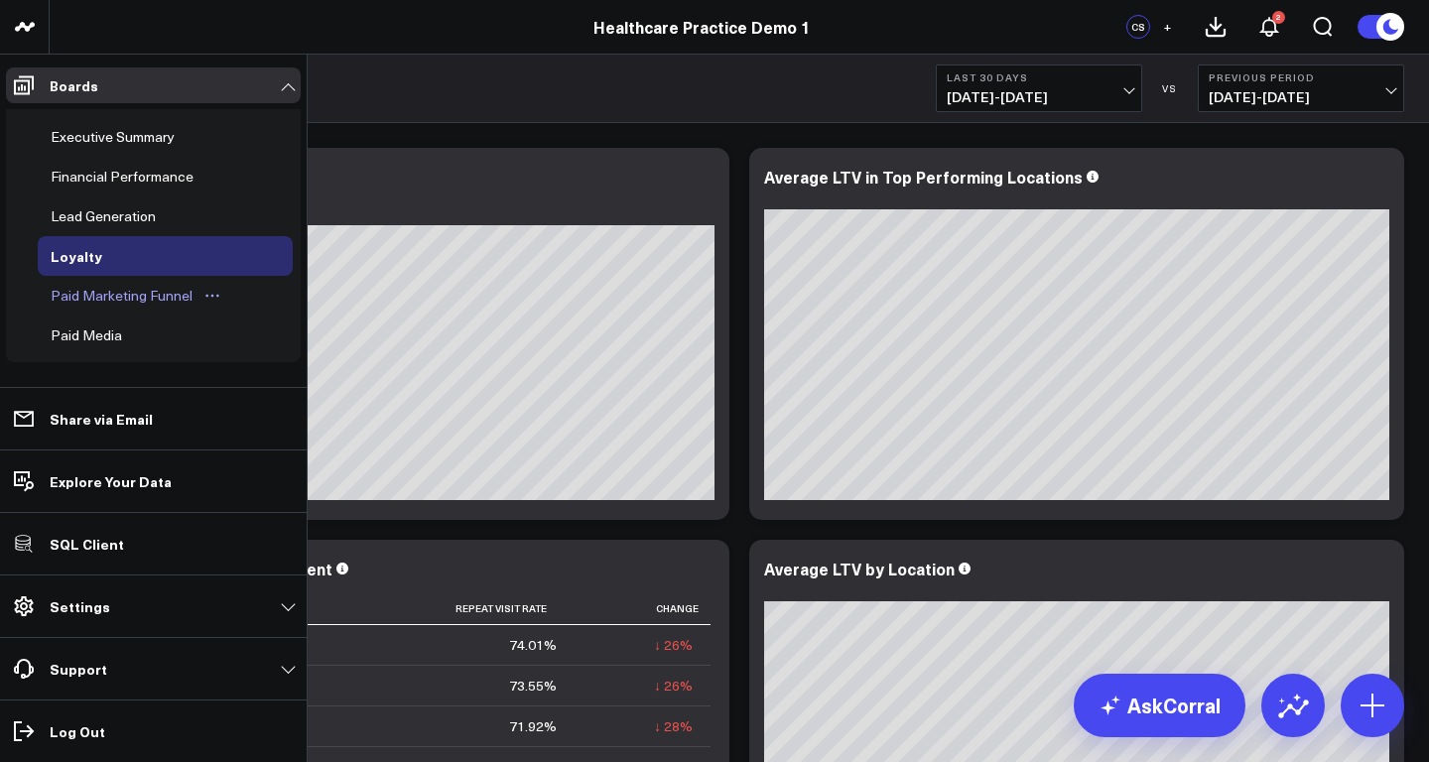
click at [105, 297] on div "Paid Marketing Funnel" at bounding box center [122, 296] width 152 height 24
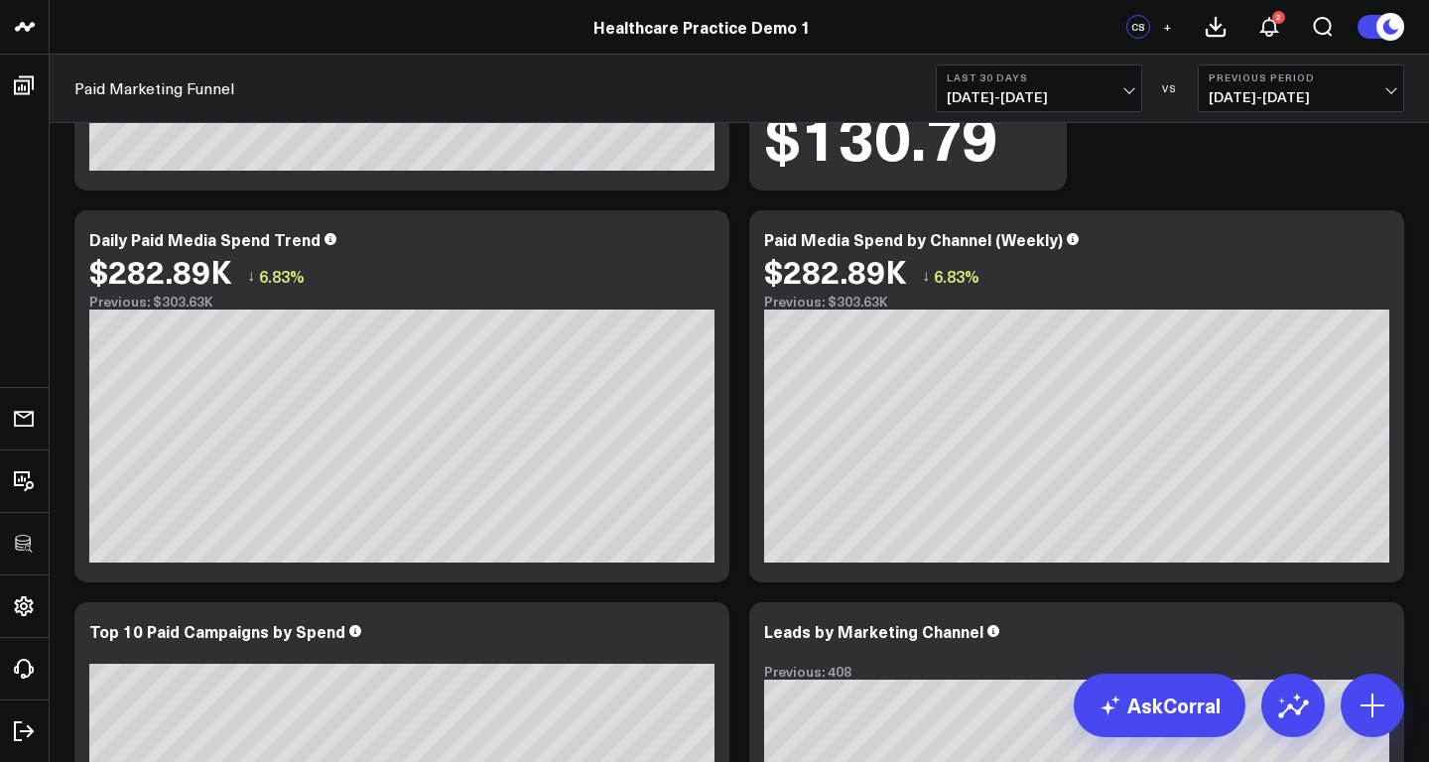
scroll to position [273, 0]
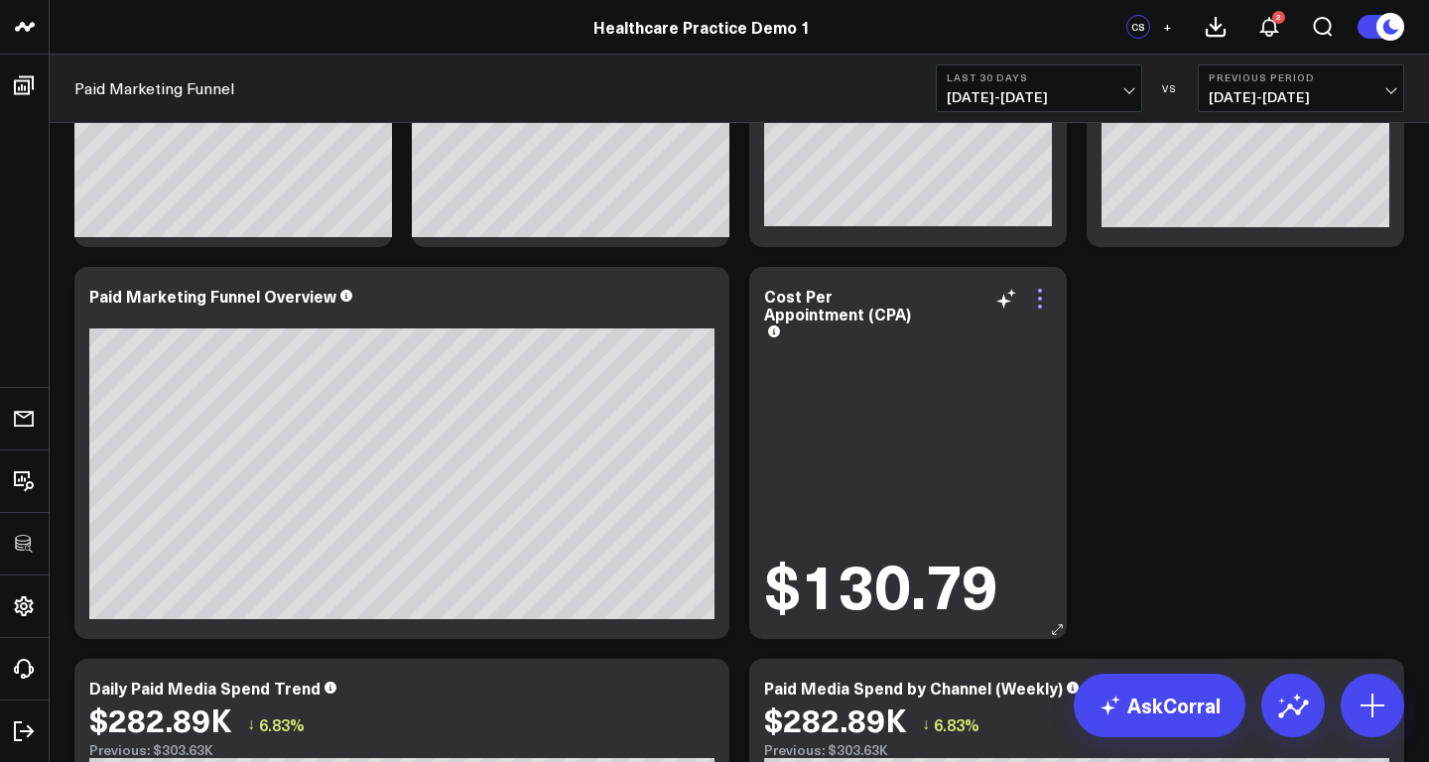
click at [1037, 294] on icon at bounding box center [1040, 299] width 24 height 24
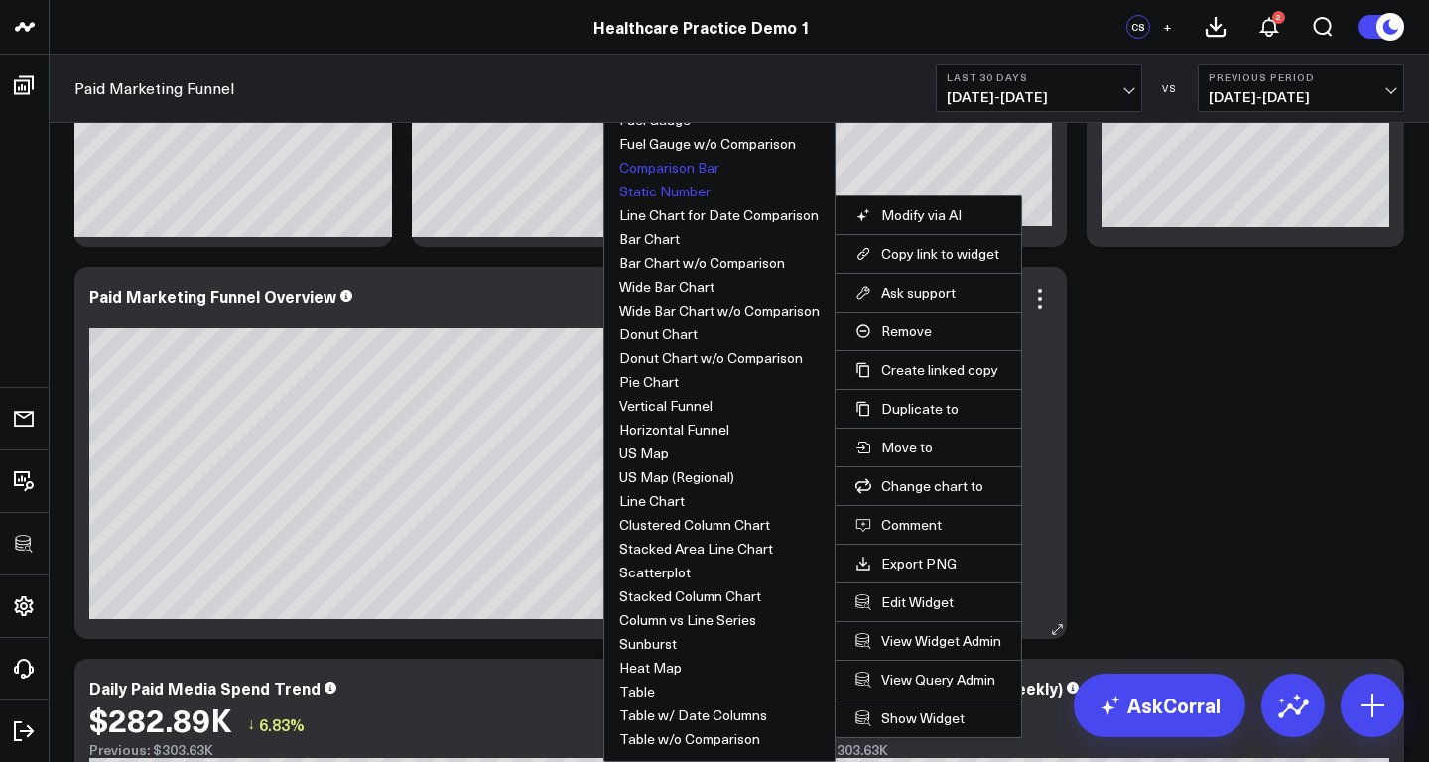
click at [672, 171] on button "Comparison Bar" at bounding box center [669, 168] width 100 height 14
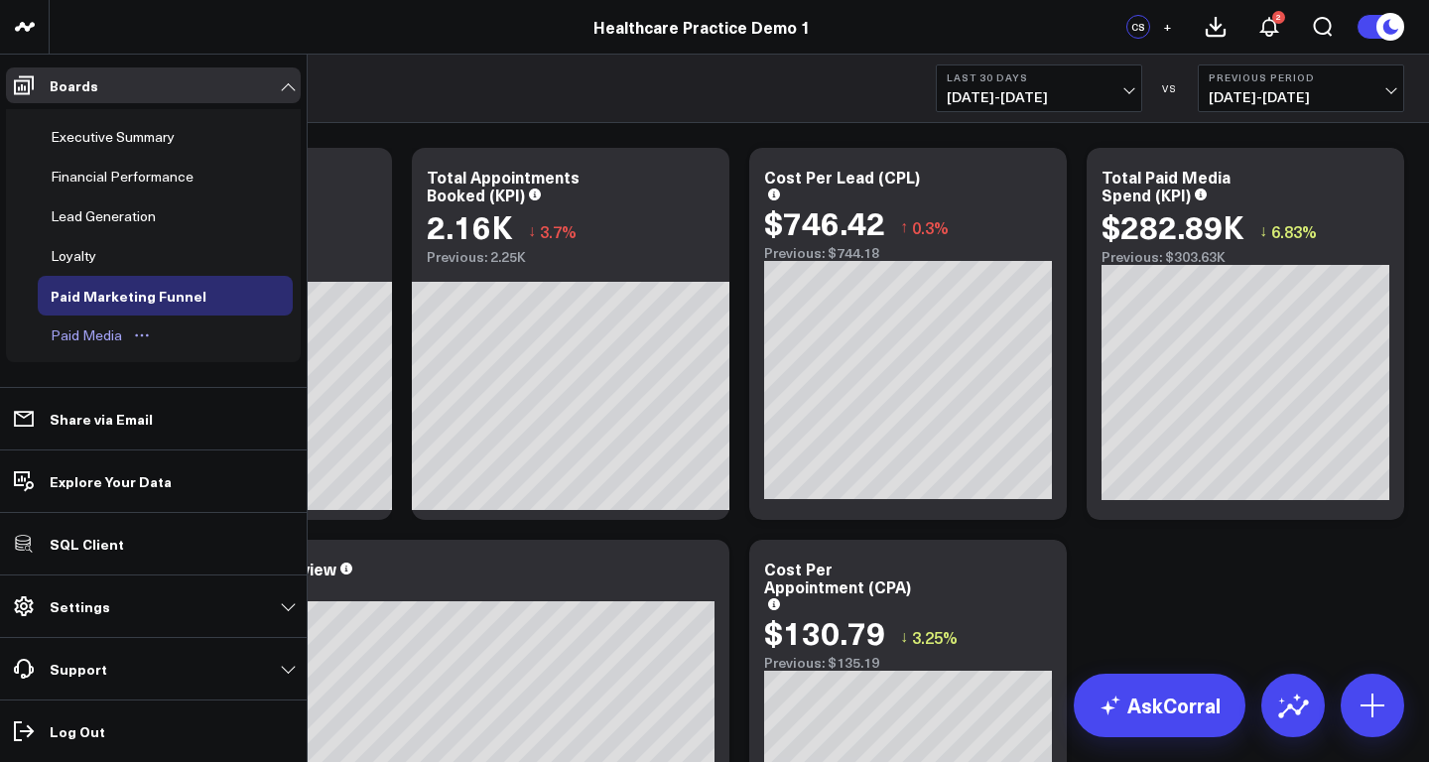
scroll to position [84, 0]
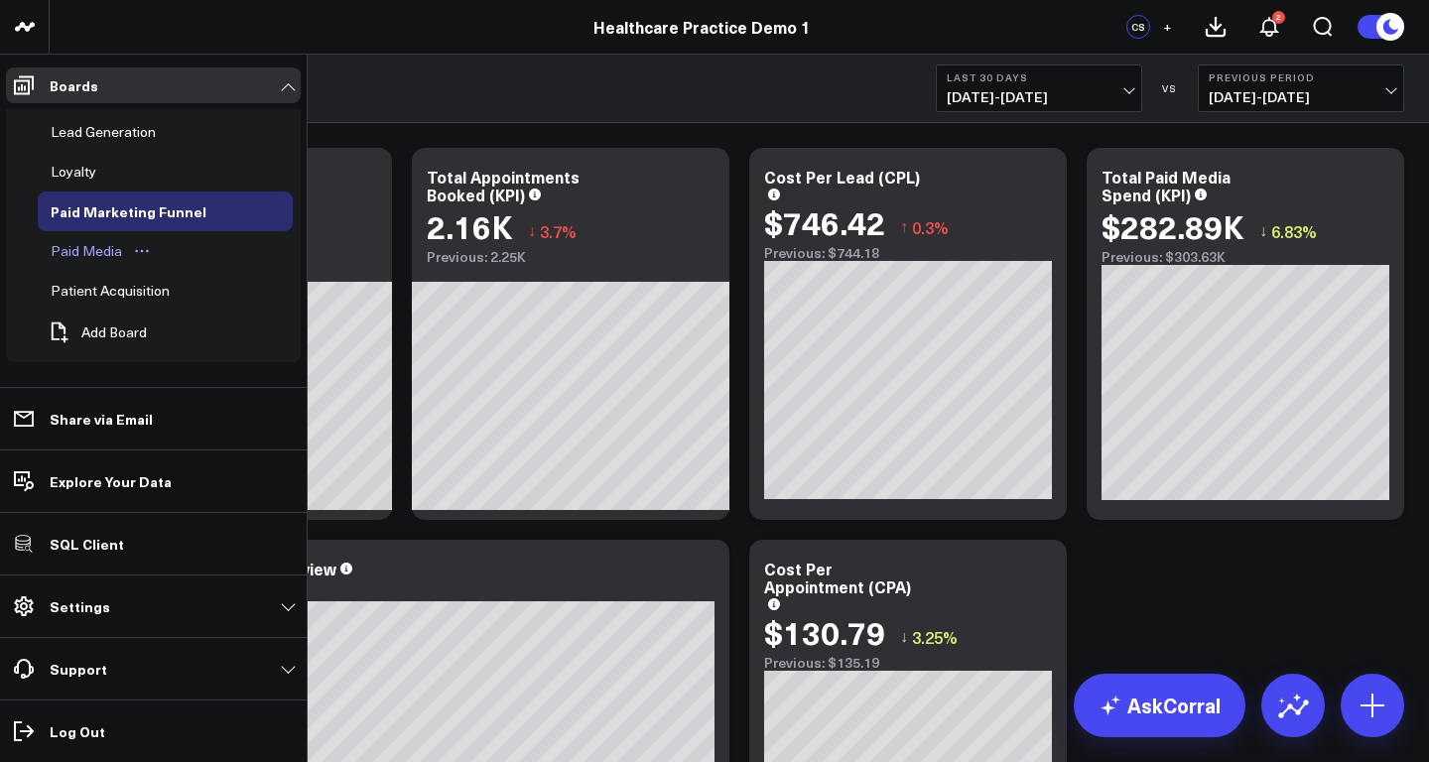
click at [98, 249] on div "Paid Media" at bounding box center [86, 251] width 81 height 24
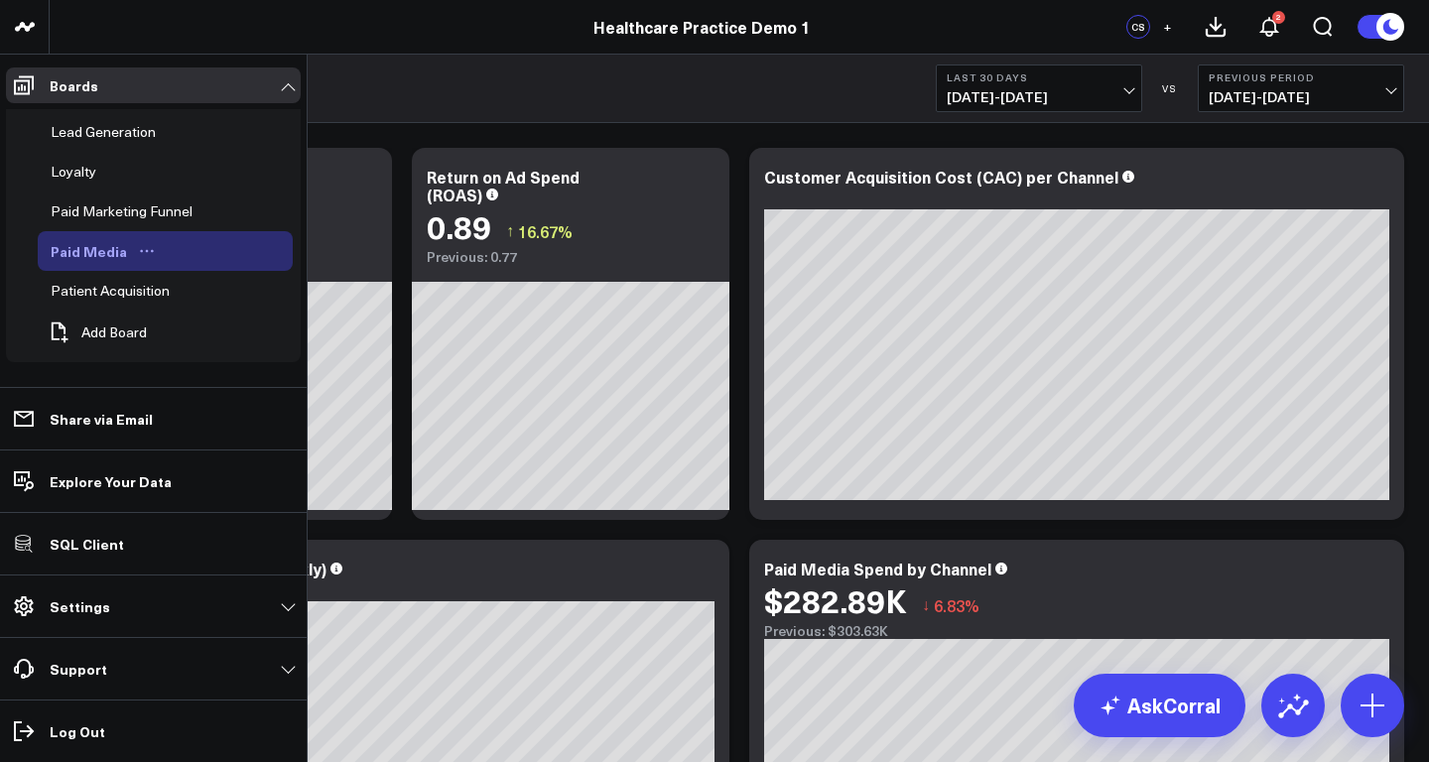
scroll to position [70, 0]
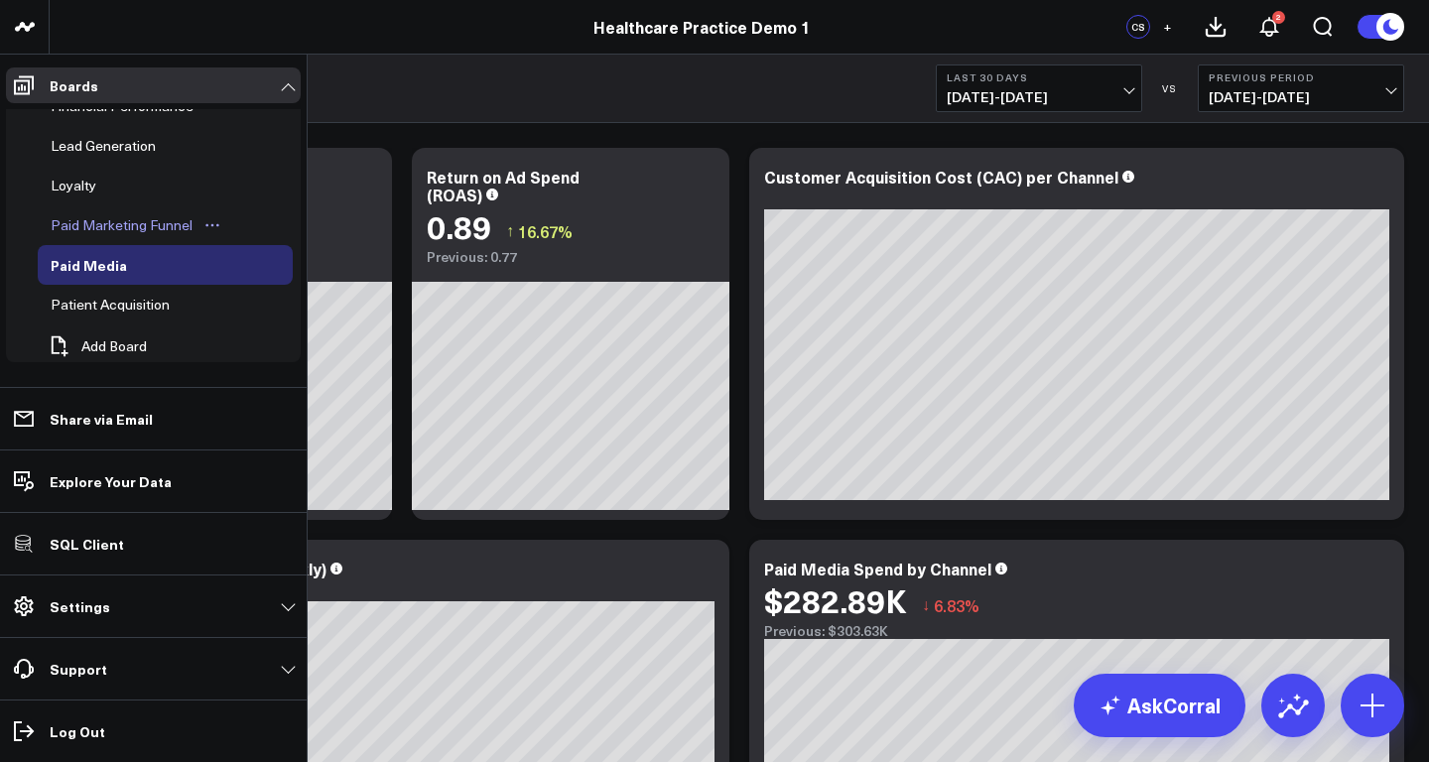
click at [207, 221] on icon "Open board menu" at bounding box center [212, 225] width 16 height 16
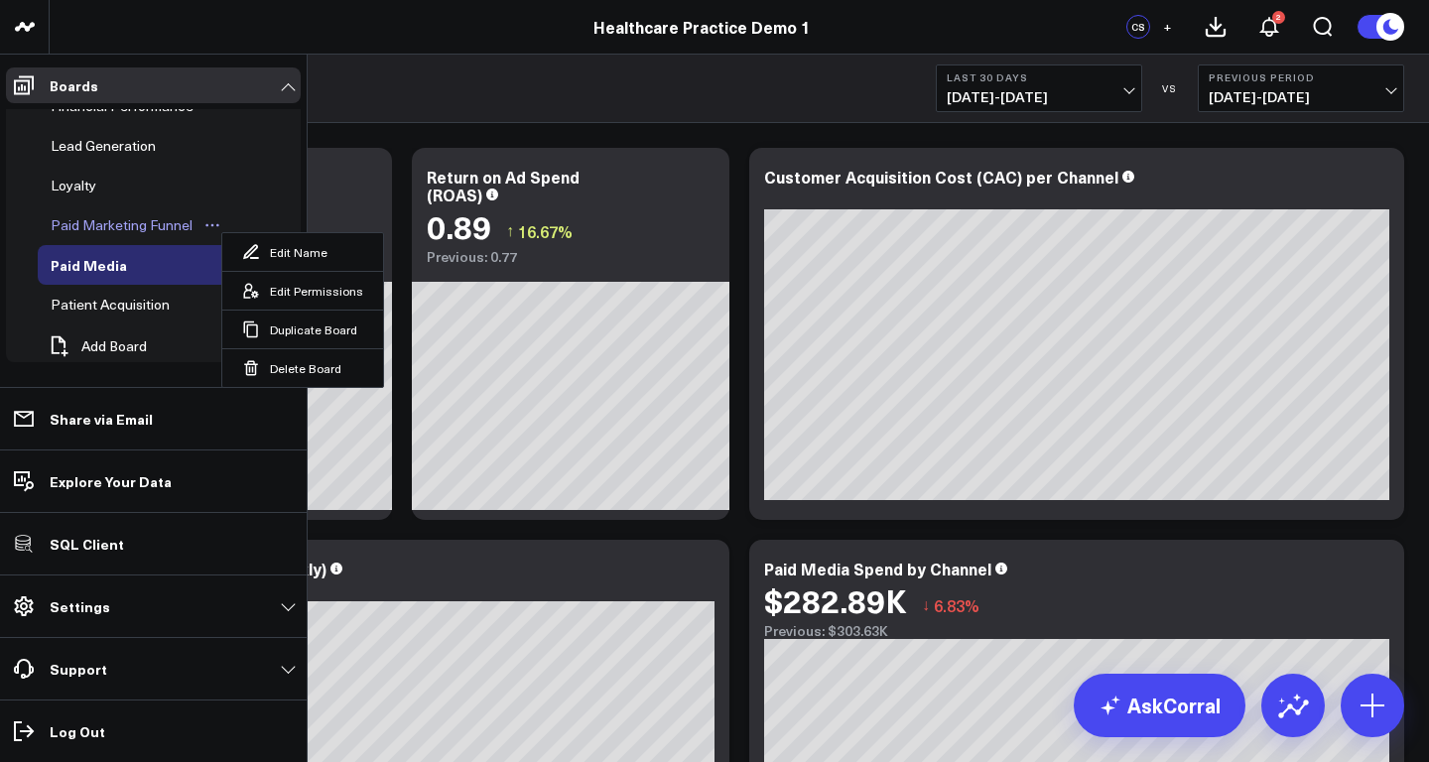
click at [140, 217] on div "Paid Marketing Funnel" at bounding box center [122, 225] width 152 height 24
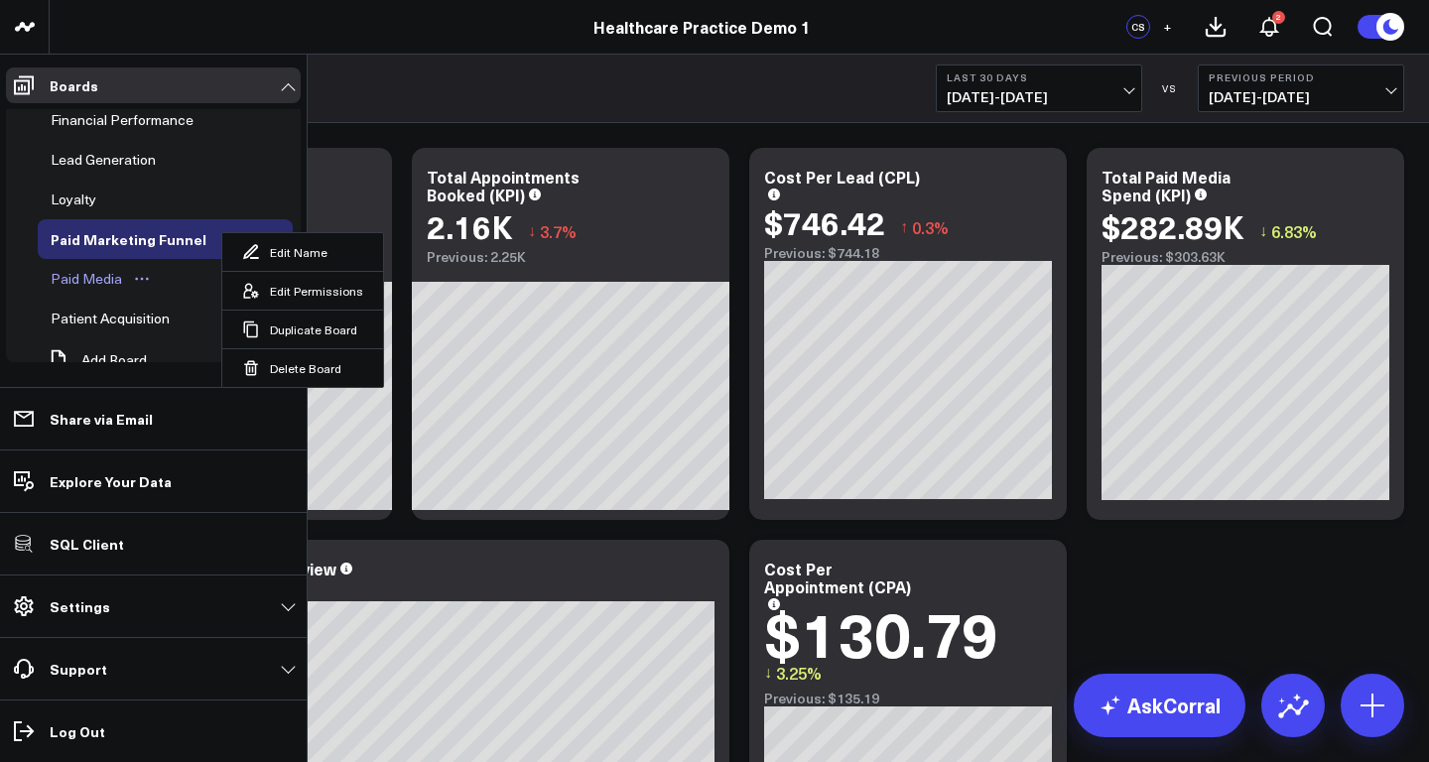
scroll to position [84, 0]
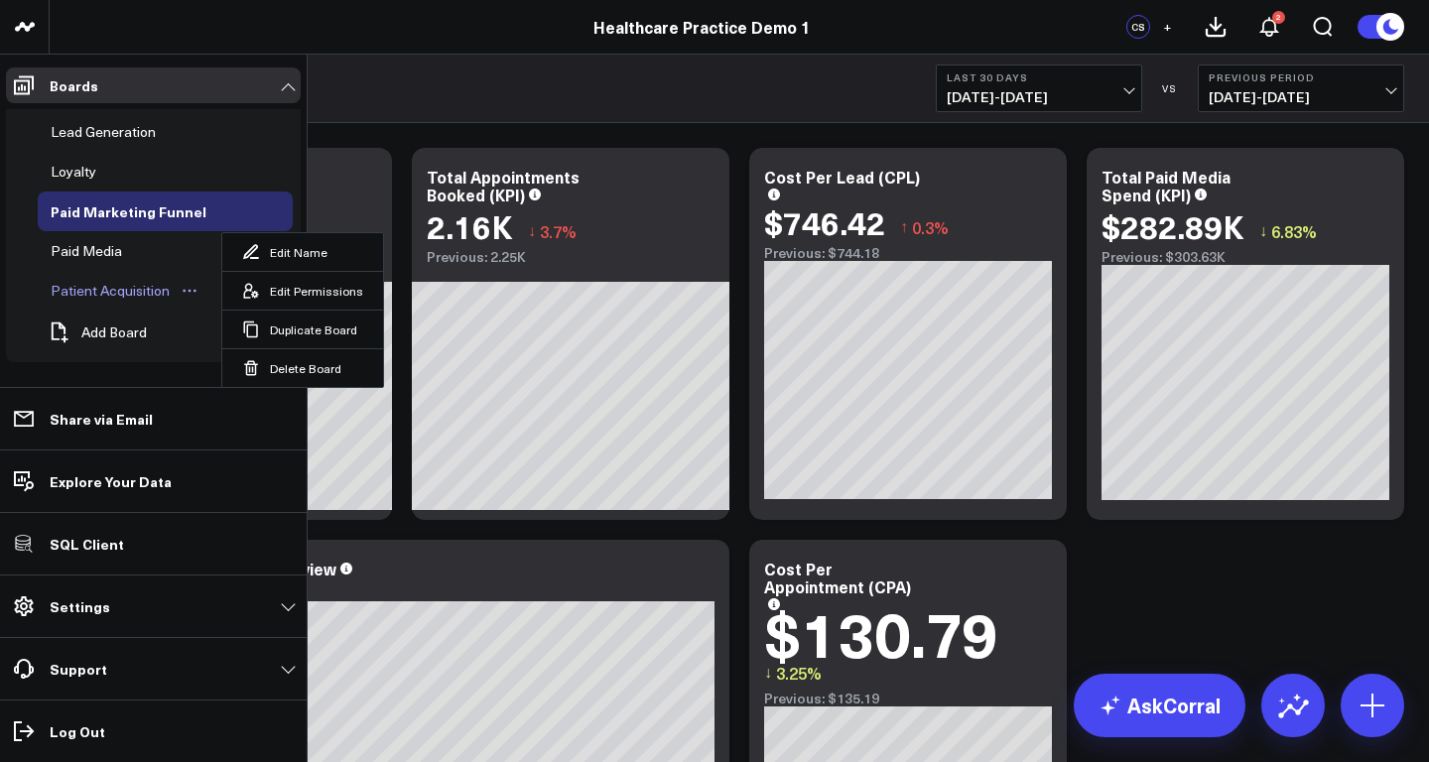
click at [98, 286] on div "Patient Acquisition" at bounding box center [110, 291] width 129 height 24
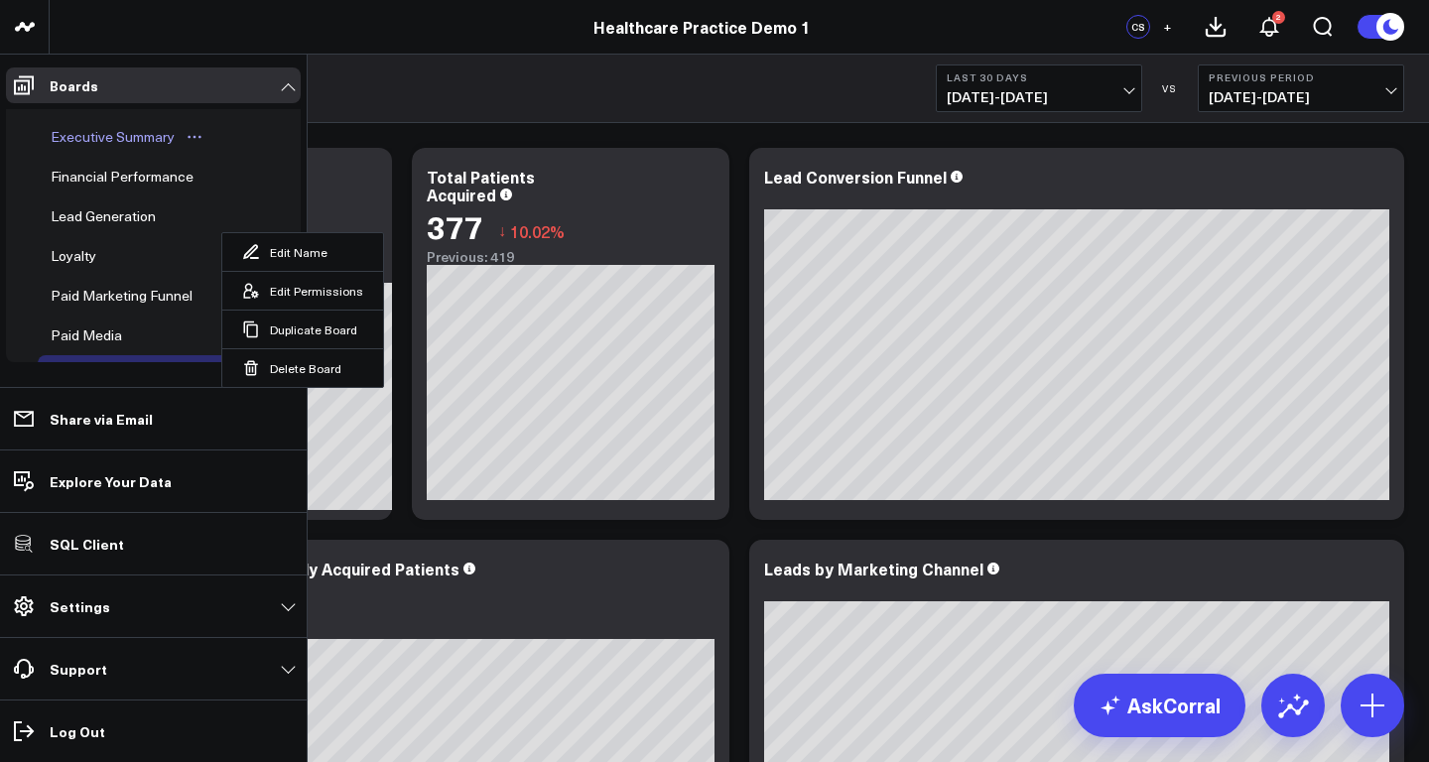
click at [93, 134] on div "Executive Summary" at bounding box center [113, 137] width 134 height 24
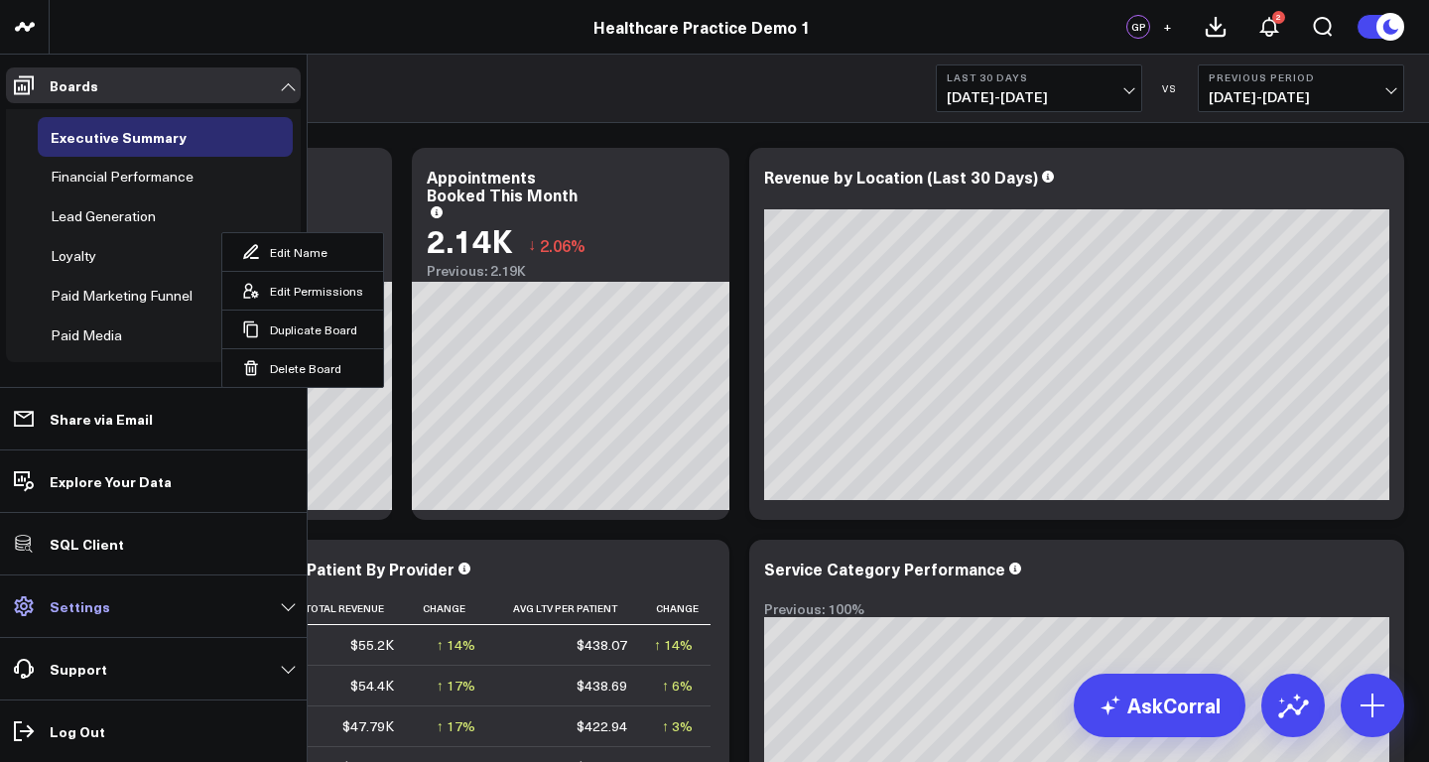
click at [107, 611] on link "Settings" at bounding box center [153, 606] width 295 height 36
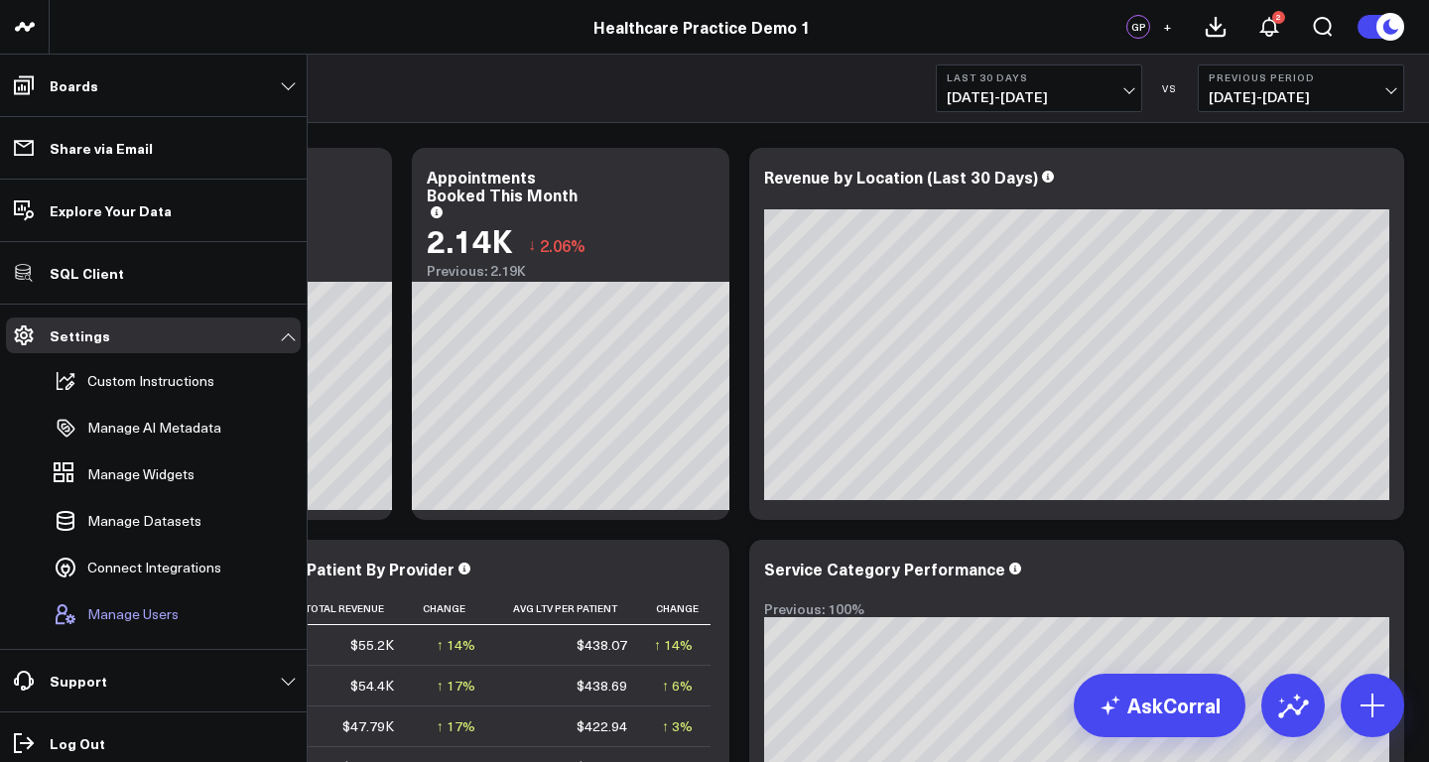
click at [132, 610] on span "Manage Users" at bounding box center [132, 614] width 91 height 16
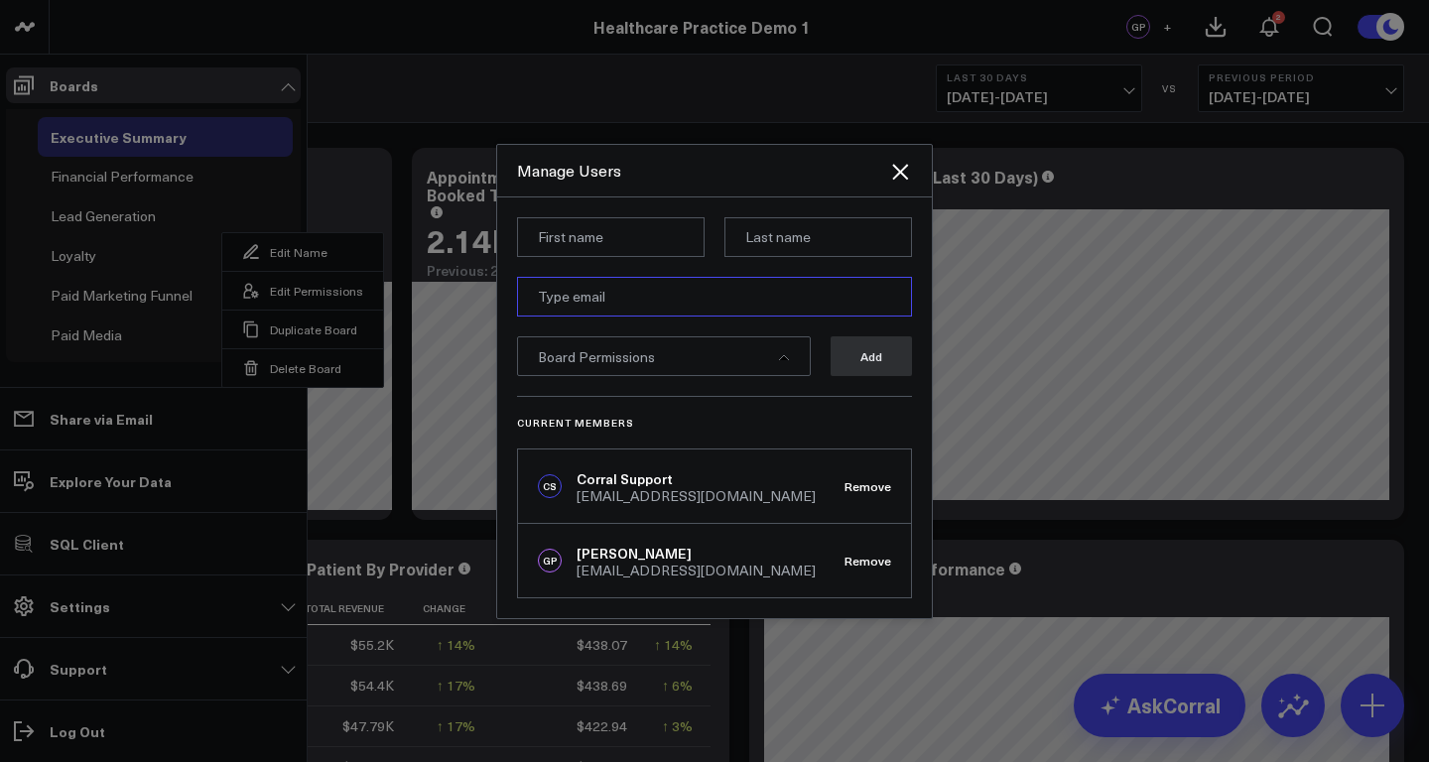
click at [615, 295] on input "email" at bounding box center [714, 297] width 395 height 40
paste input "psc@ehmresults.com"
type input "psc@ehmresults.com"
click at [604, 238] on input at bounding box center [611, 237] width 188 height 40
paste input "Peter Cunningham"
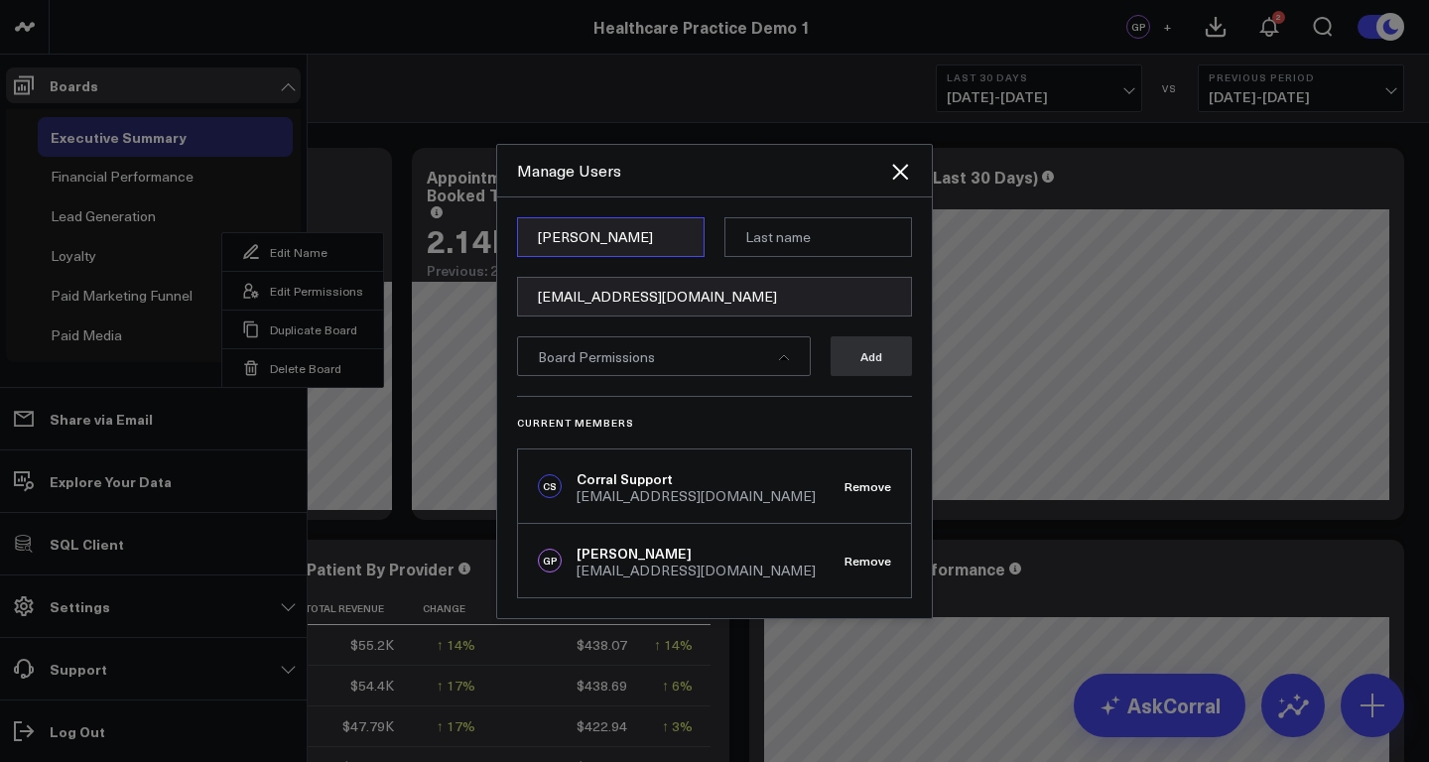
drag, startPoint x: 578, startPoint y: 235, endPoint x: 709, endPoint y: 242, distance: 131.2
click at [708, 242] on div "Peter Cunningham" at bounding box center [714, 237] width 395 height 40
type input "Peter"
click at [781, 237] on input at bounding box center [818, 237] width 188 height 40
paste input "Cunningham"
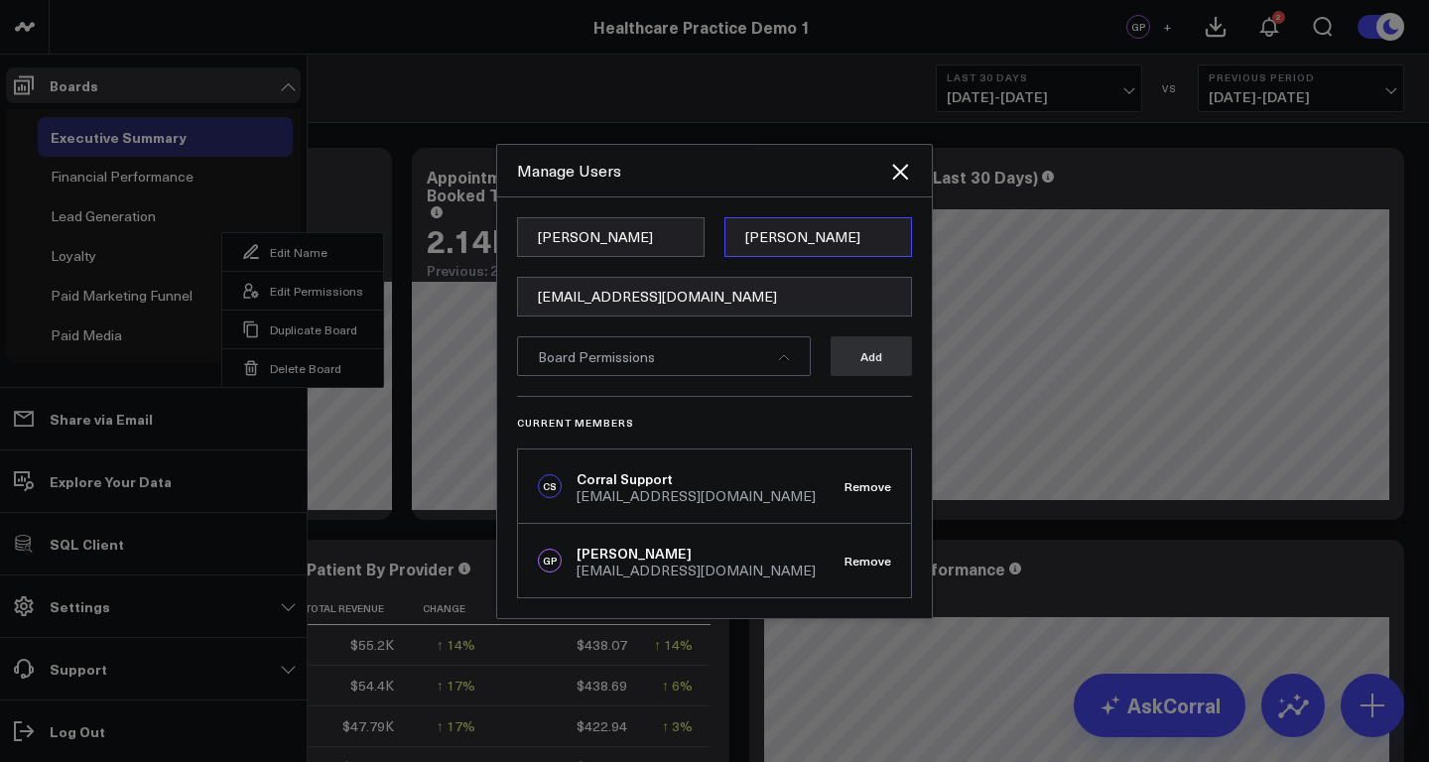
type input "Cunningham"
click at [595, 237] on input "Peter" at bounding box center [611, 237] width 188 height 40
type input "Peter"
click at [708, 357] on div "Board Permissions" at bounding box center [664, 356] width 294 height 40
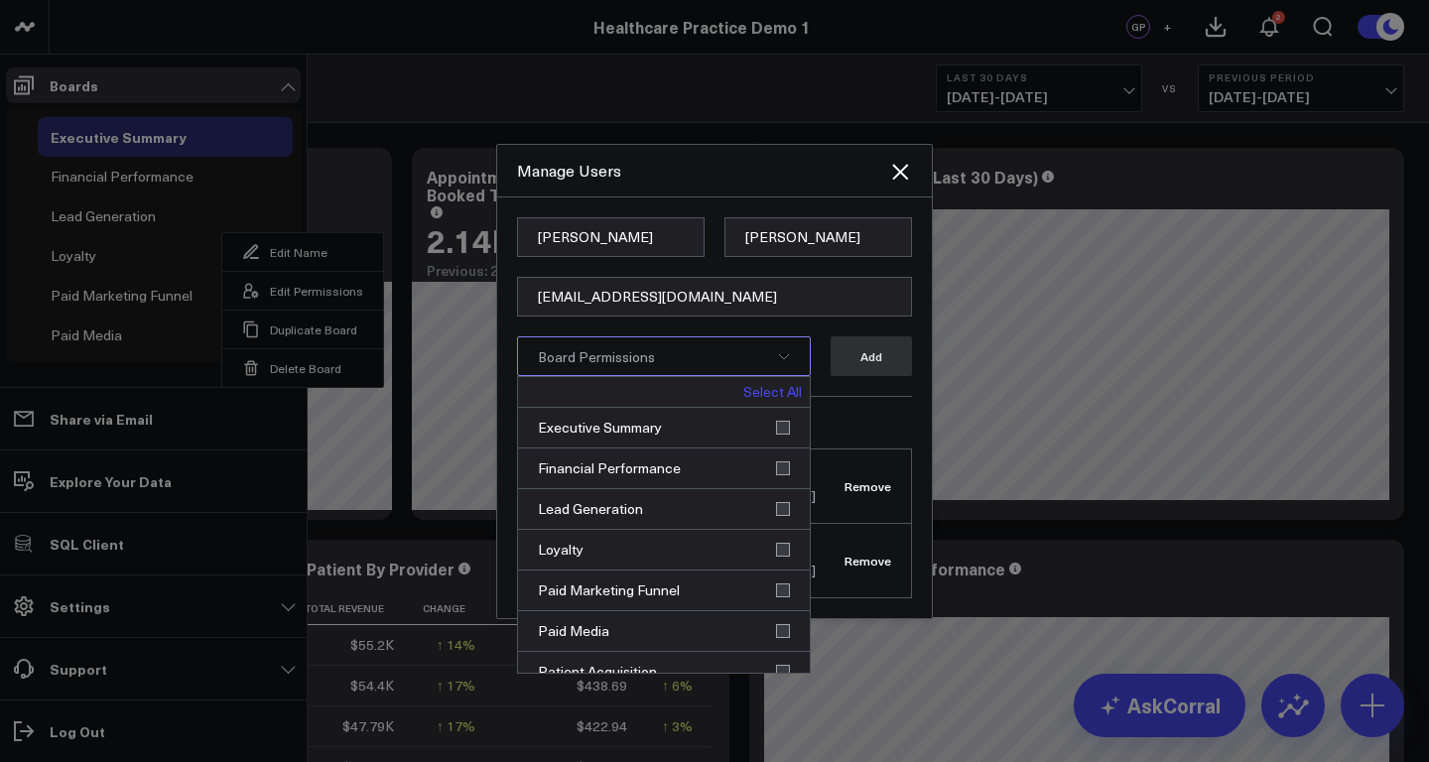
click at [777, 392] on link "Select All" at bounding box center [772, 392] width 59 height 14
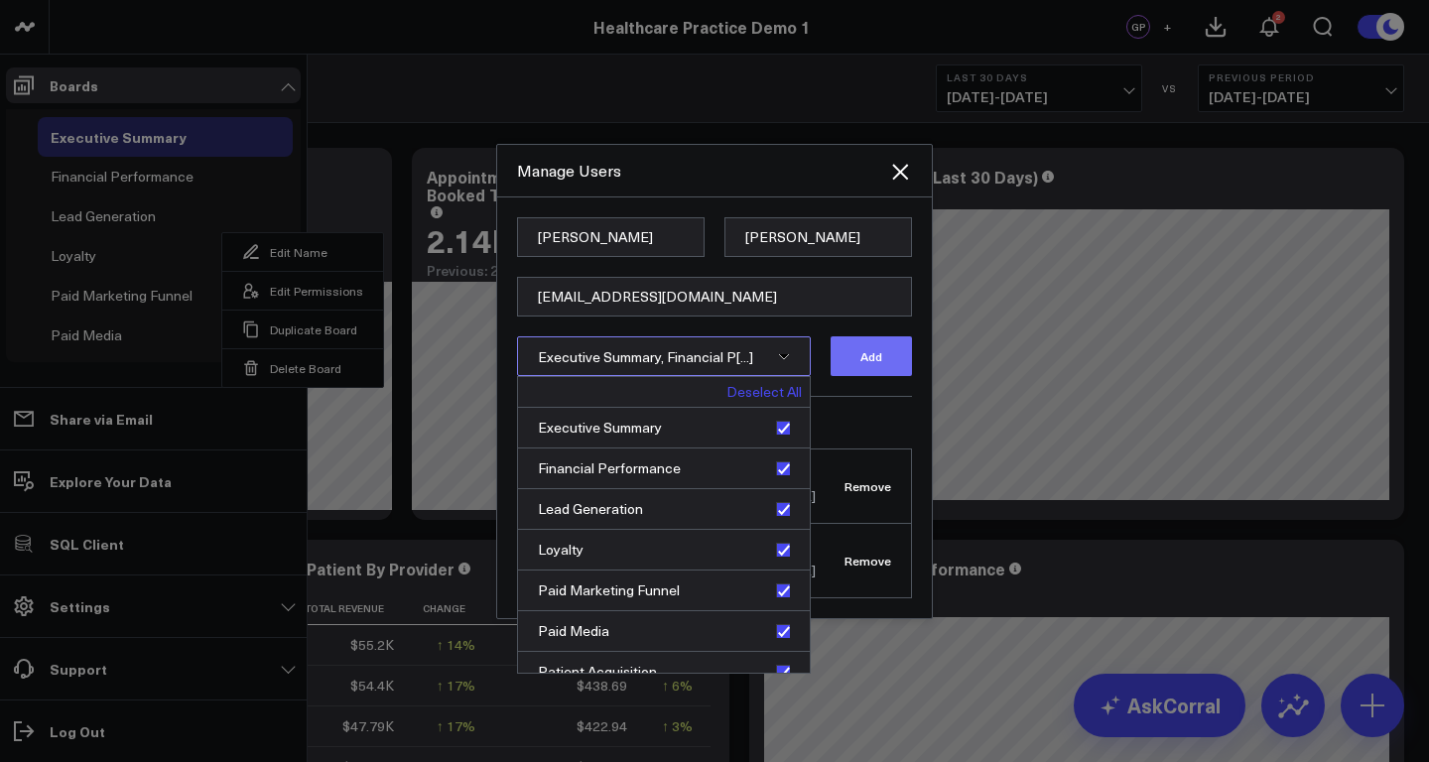
click at [861, 362] on button "Add" at bounding box center [871, 356] width 81 height 40
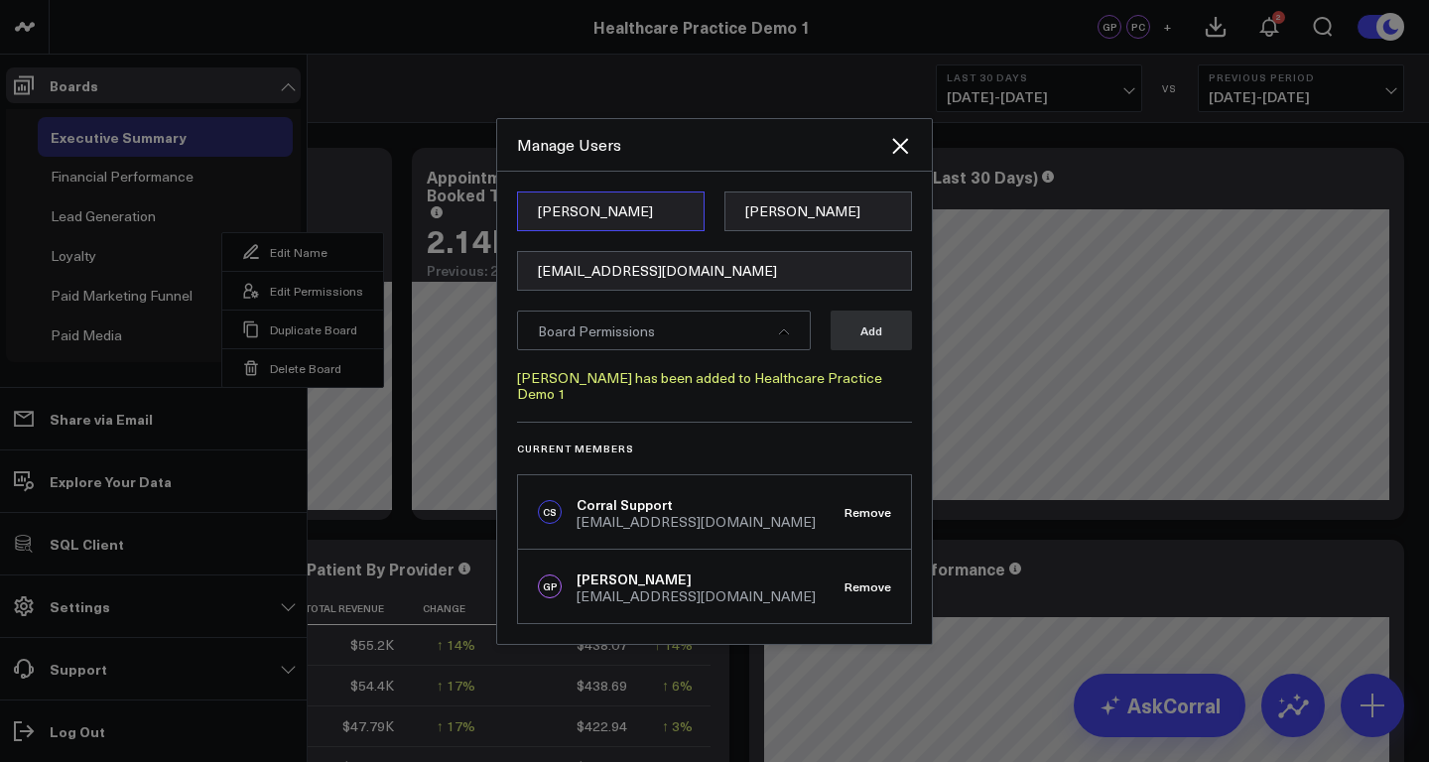
click at [621, 207] on input "Peter" at bounding box center [611, 212] width 188 height 40
type input "Lauren"
type input "O"
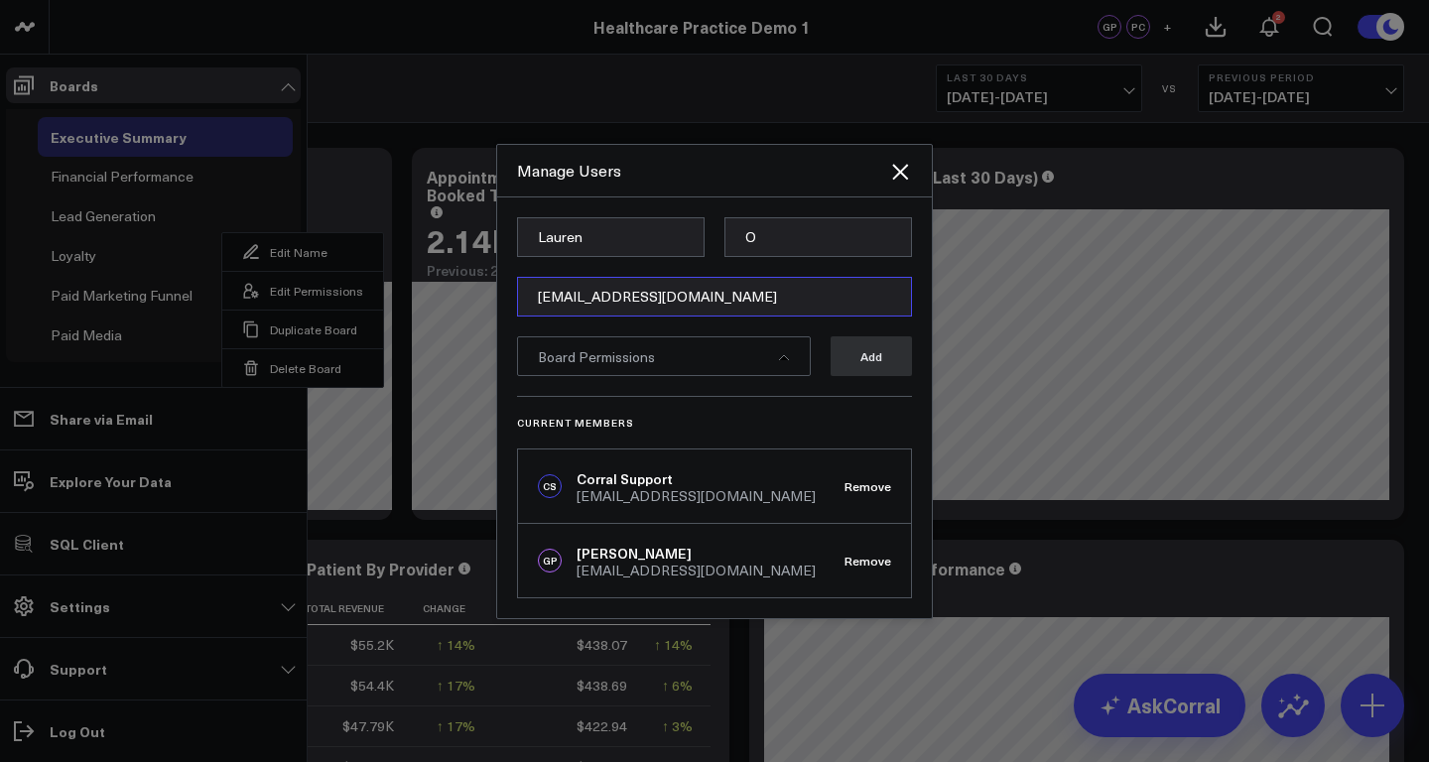
type input "lauren@corraldata.com"
click at [669, 355] on div "Board Permissions" at bounding box center [664, 356] width 294 height 40
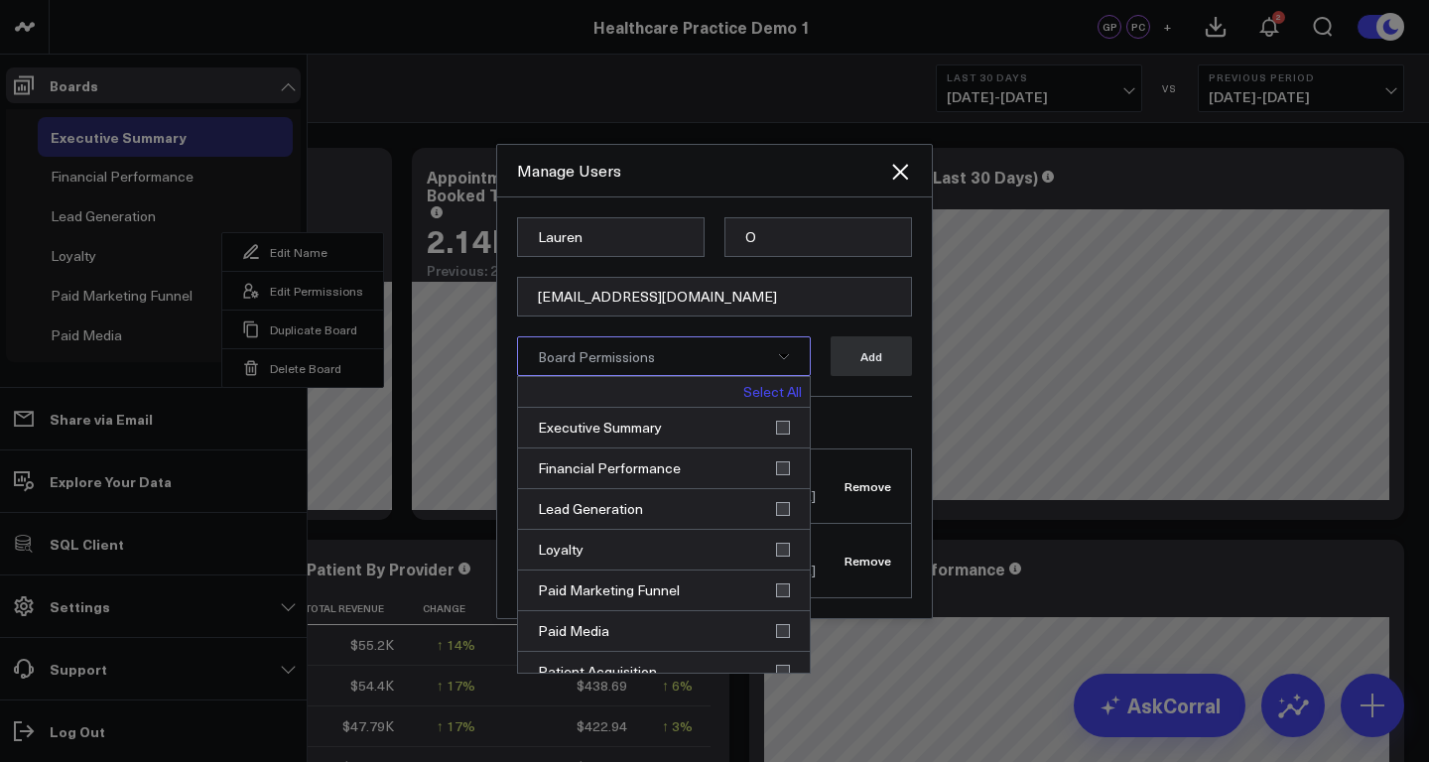
click at [775, 389] on link "Select All" at bounding box center [772, 392] width 59 height 14
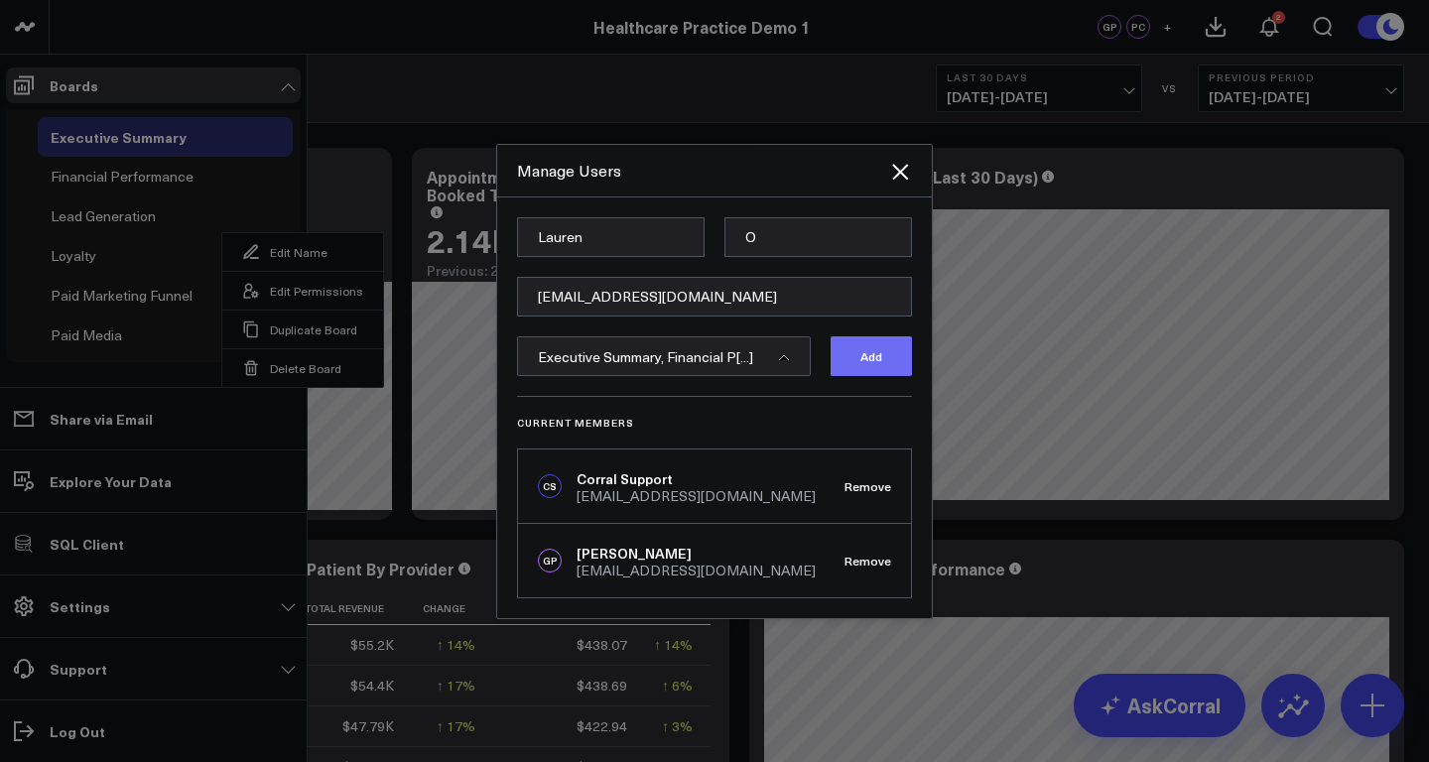
click at [864, 362] on button "Add" at bounding box center [871, 356] width 81 height 40
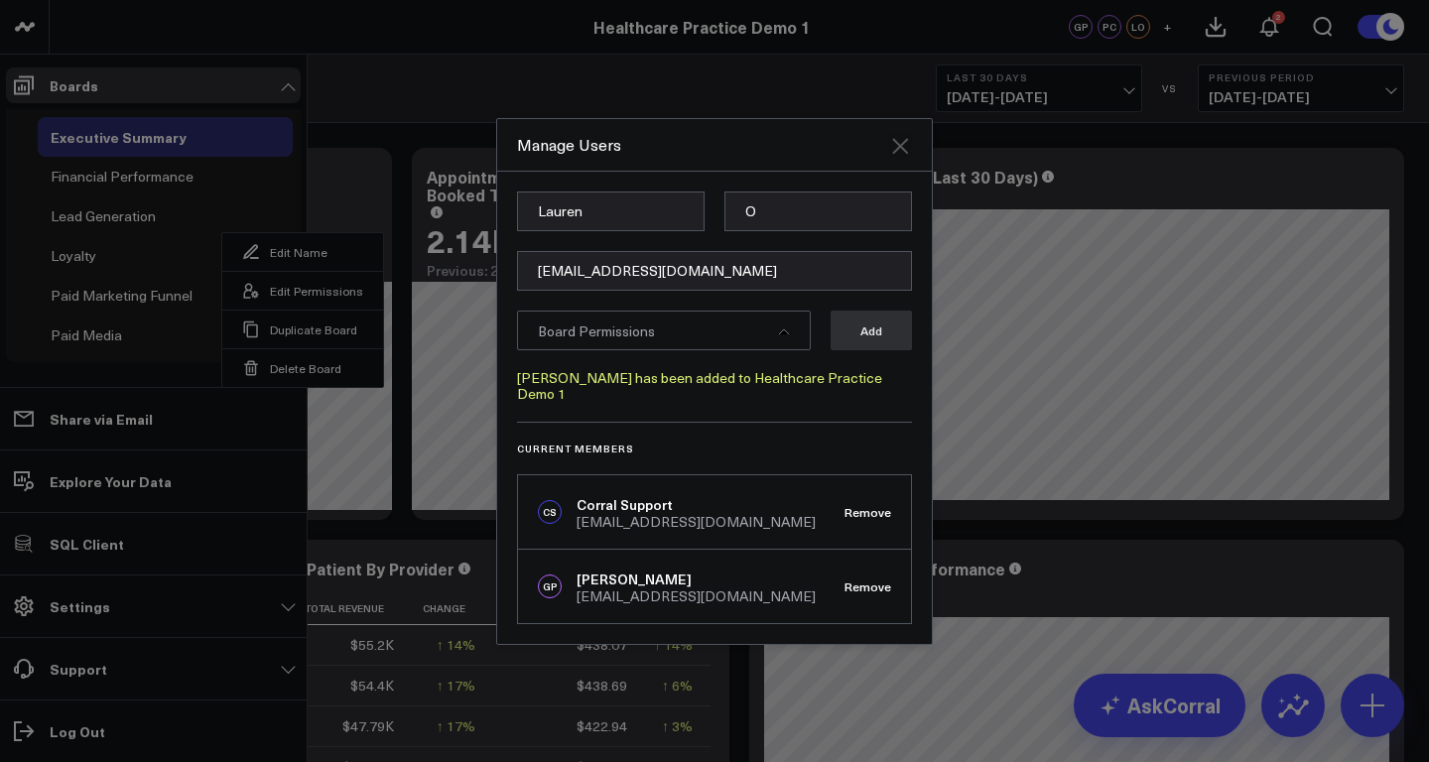
click at [906, 149] on icon "Close" at bounding box center [900, 146] width 16 height 16
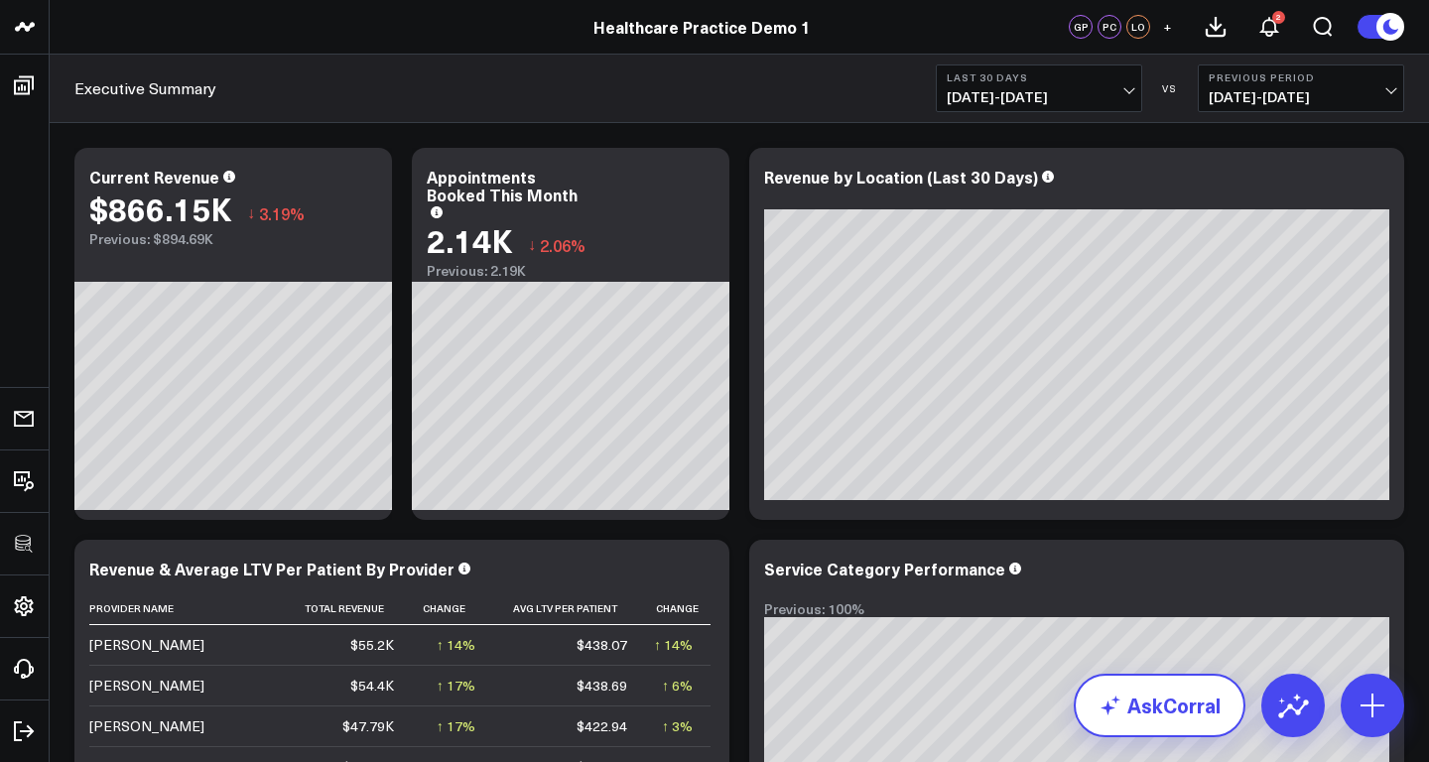
click at [1169, 704] on link "AskCorral" at bounding box center [1160, 706] width 172 height 64
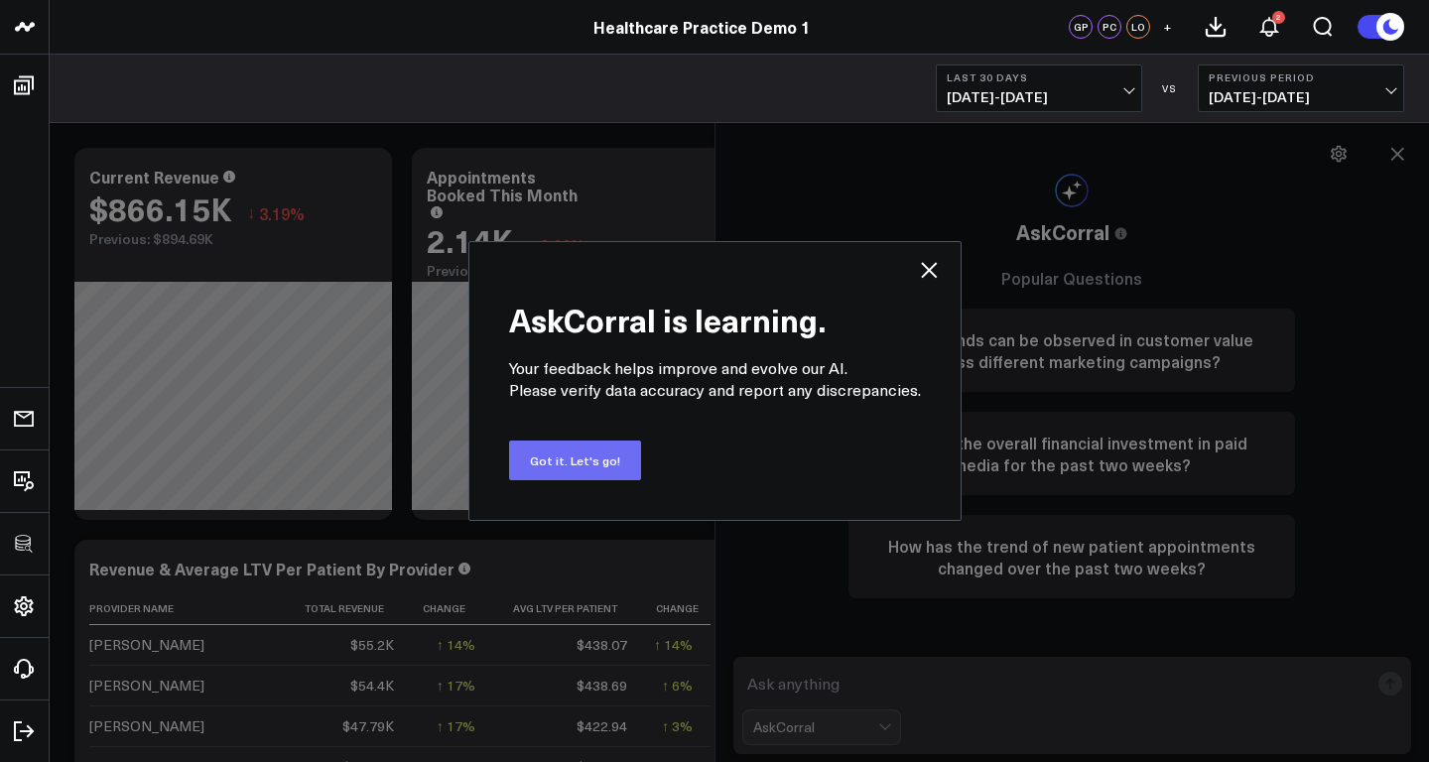
click at [585, 471] on button "Got it. Let's go!" at bounding box center [575, 461] width 132 height 40
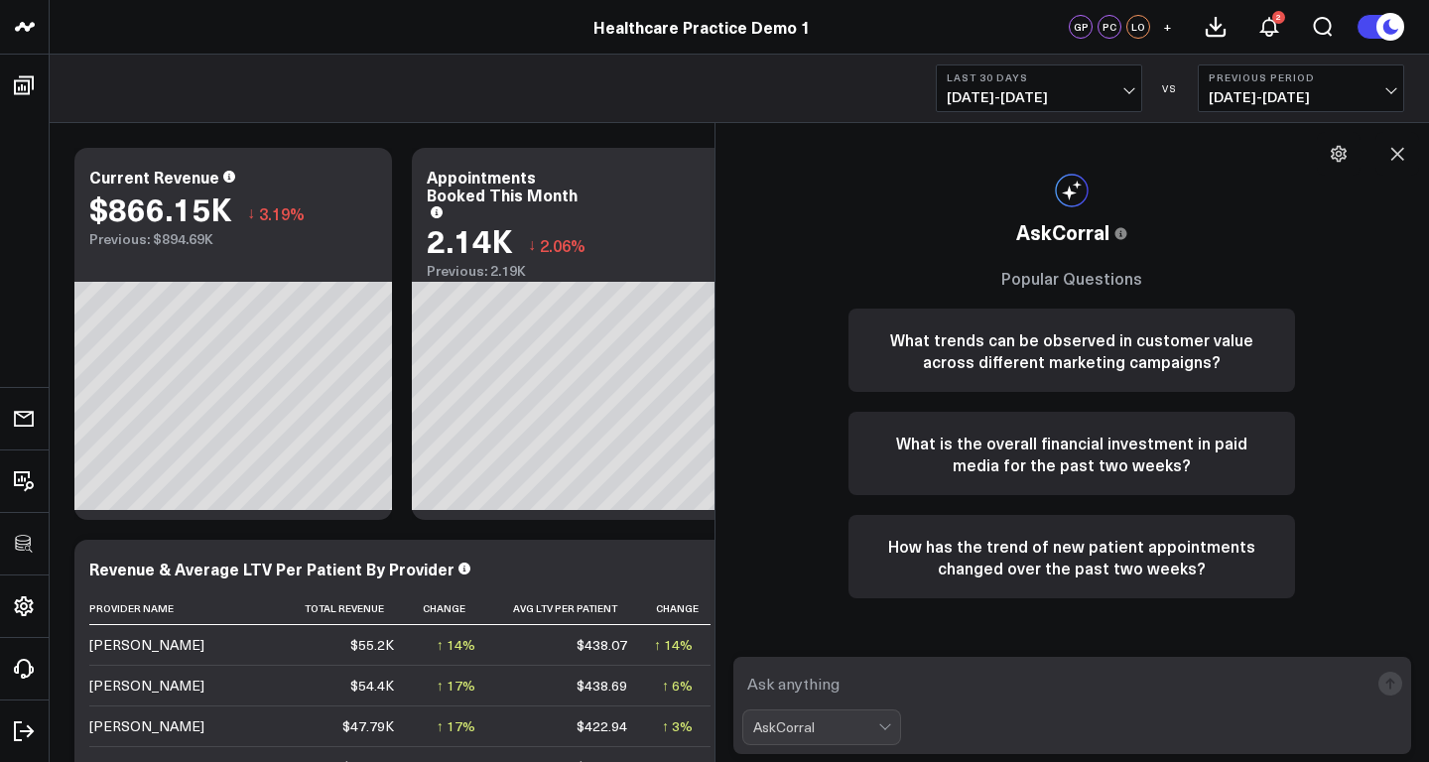
click at [847, 674] on textarea at bounding box center [1055, 684] width 627 height 36
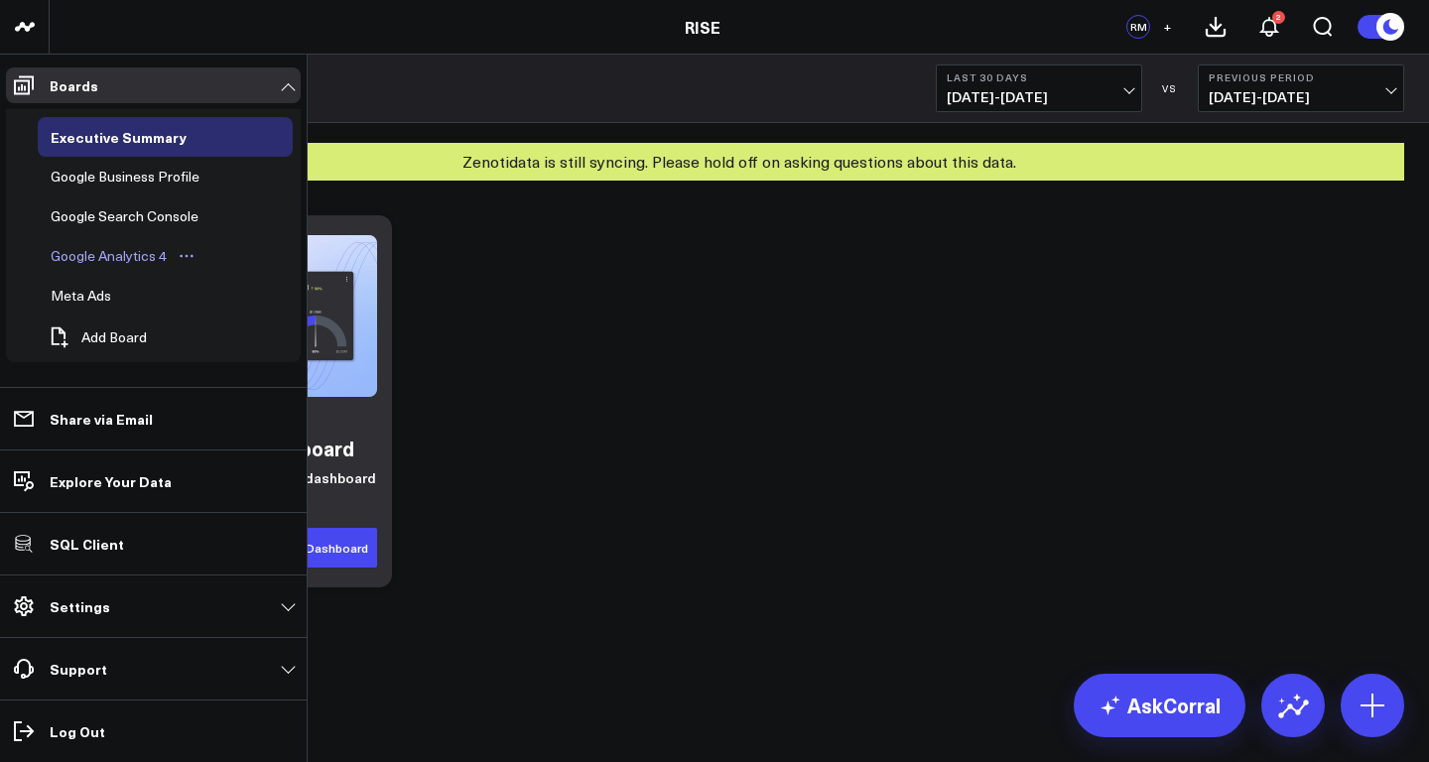
scroll to position [5, 0]
